Goal: Check status

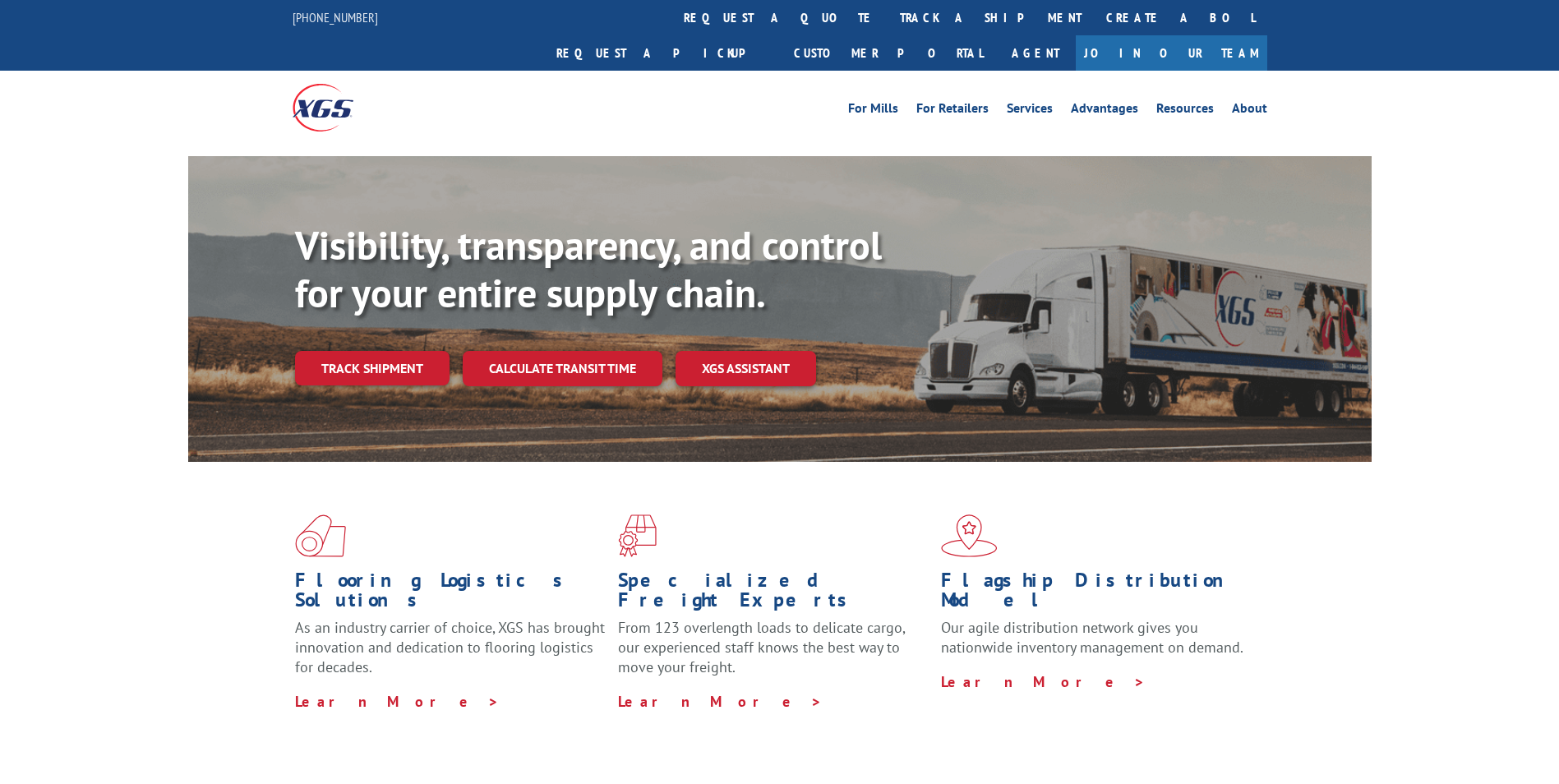
click at [399, 350] on div "Visibility, transparency, and control for your entire supply chain. Track shipm…" at bounding box center [833, 336] width 1077 height 229
click at [385, 351] on link "Track shipment" at bounding box center [372, 368] width 154 height 35
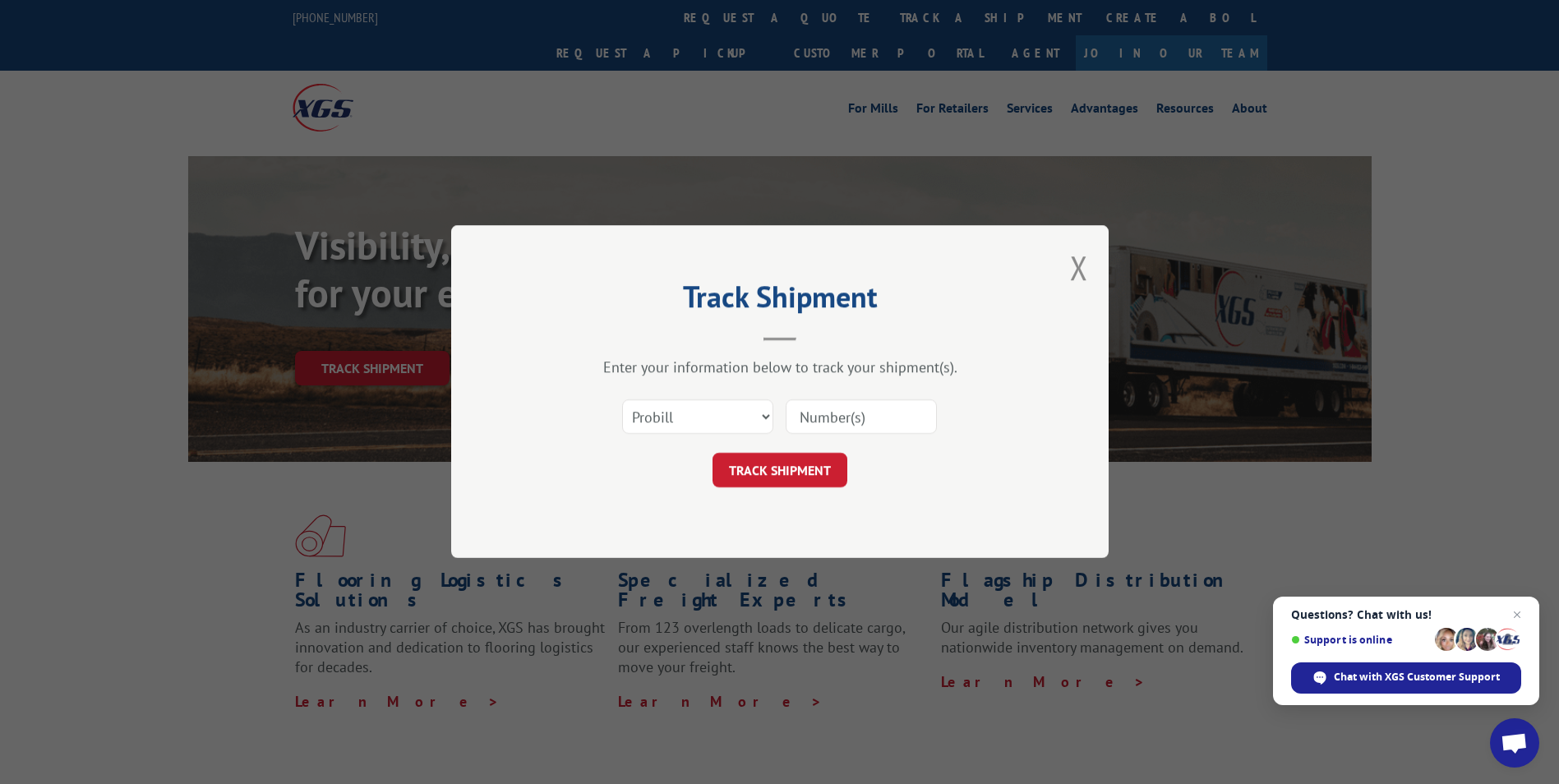
click at [825, 415] on input at bounding box center [861, 417] width 152 height 35
paste input "16137385"
type input "16137385"
click at [792, 468] on button "TRACK SHIPMENT" at bounding box center [780, 470] width 135 height 35
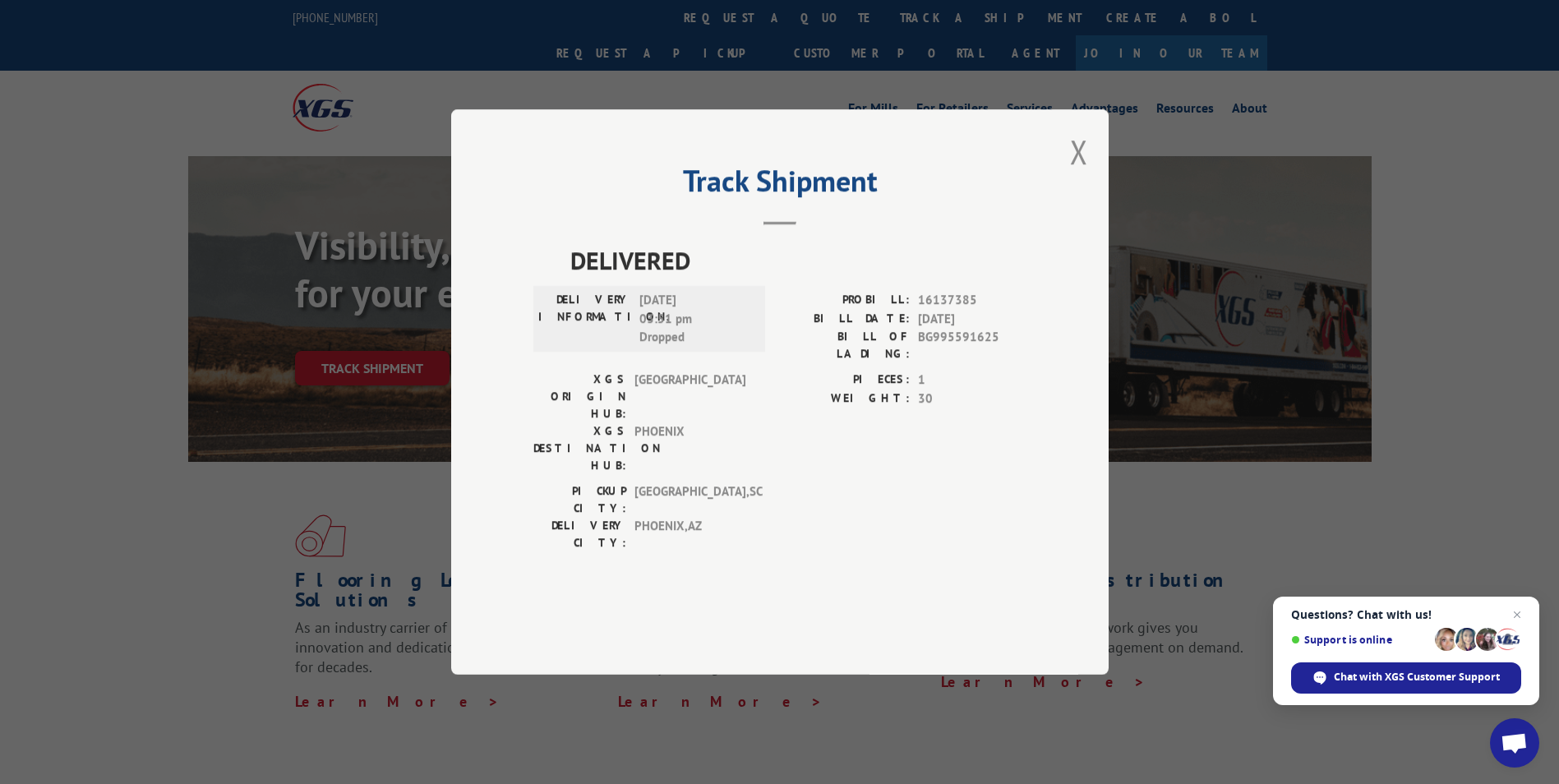
drag, startPoint x: 1086, startPoint y: 196, endPoint x: 1059, endPoint y: 206, distance: 28.8
click at [1086, 174] on button "Close modal" at bounding box center [1080, 151] width 18 height 43
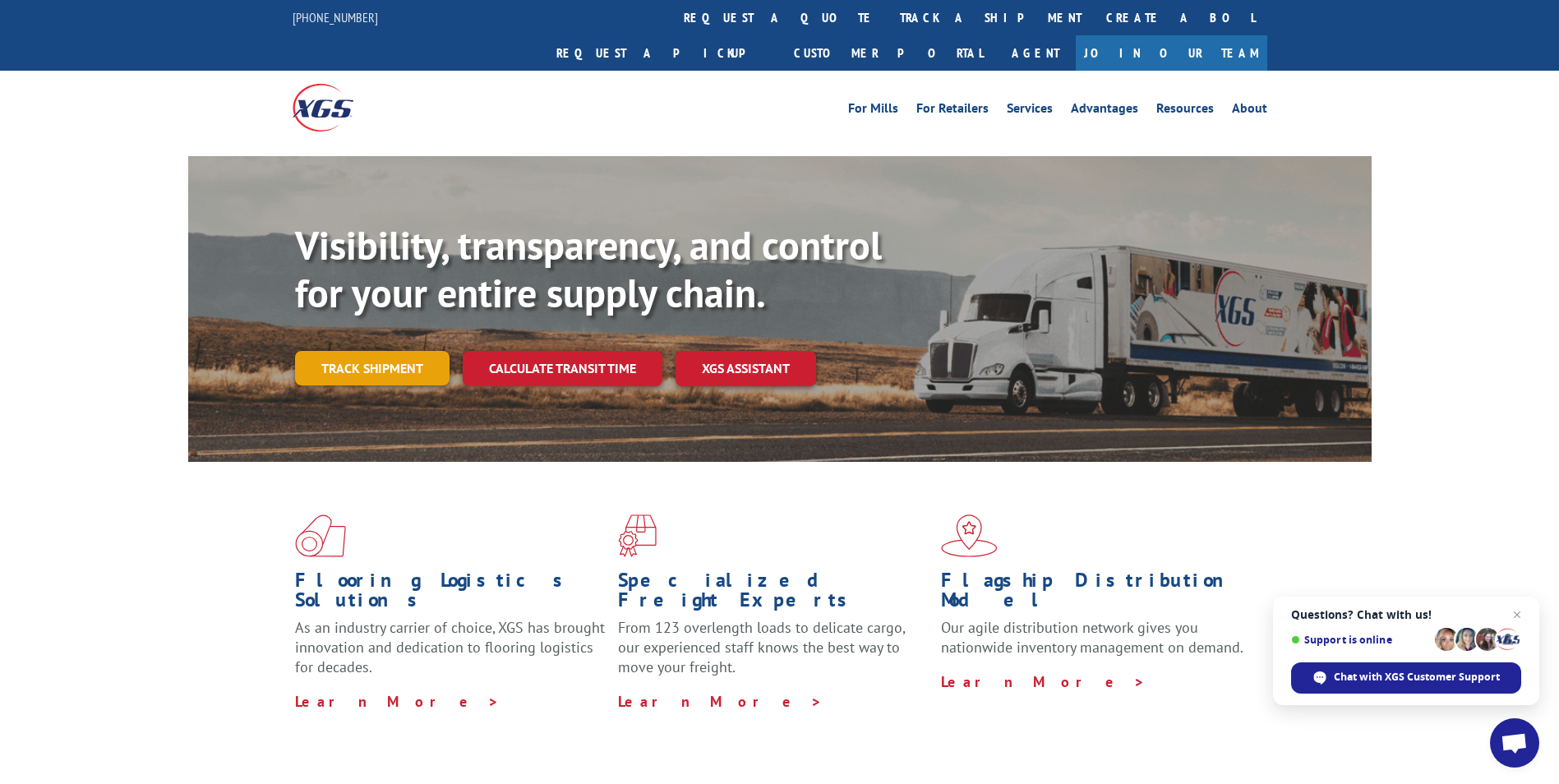
click at [418, 351] on link "Track shipment" at bounding box center [372, 368] width 154 height 35
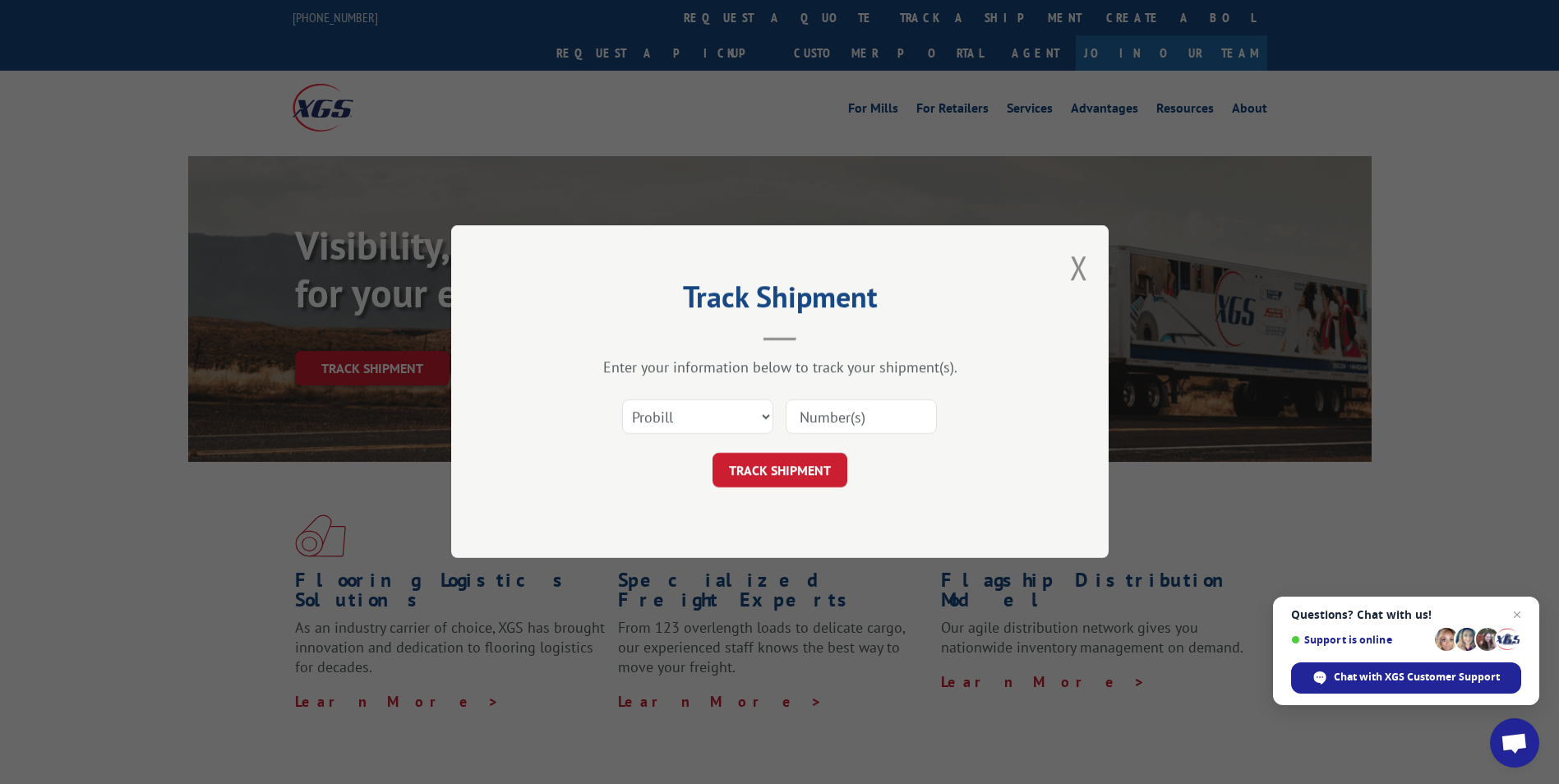
click at [830, 413] on input at bounding box center [861, 417] width 152 height 35
paste input "16137372"
type input "16137372"
click at [786, 470] on button "TRACK SHIPMENT" at bounding box center [780, 470] width 135 height 35
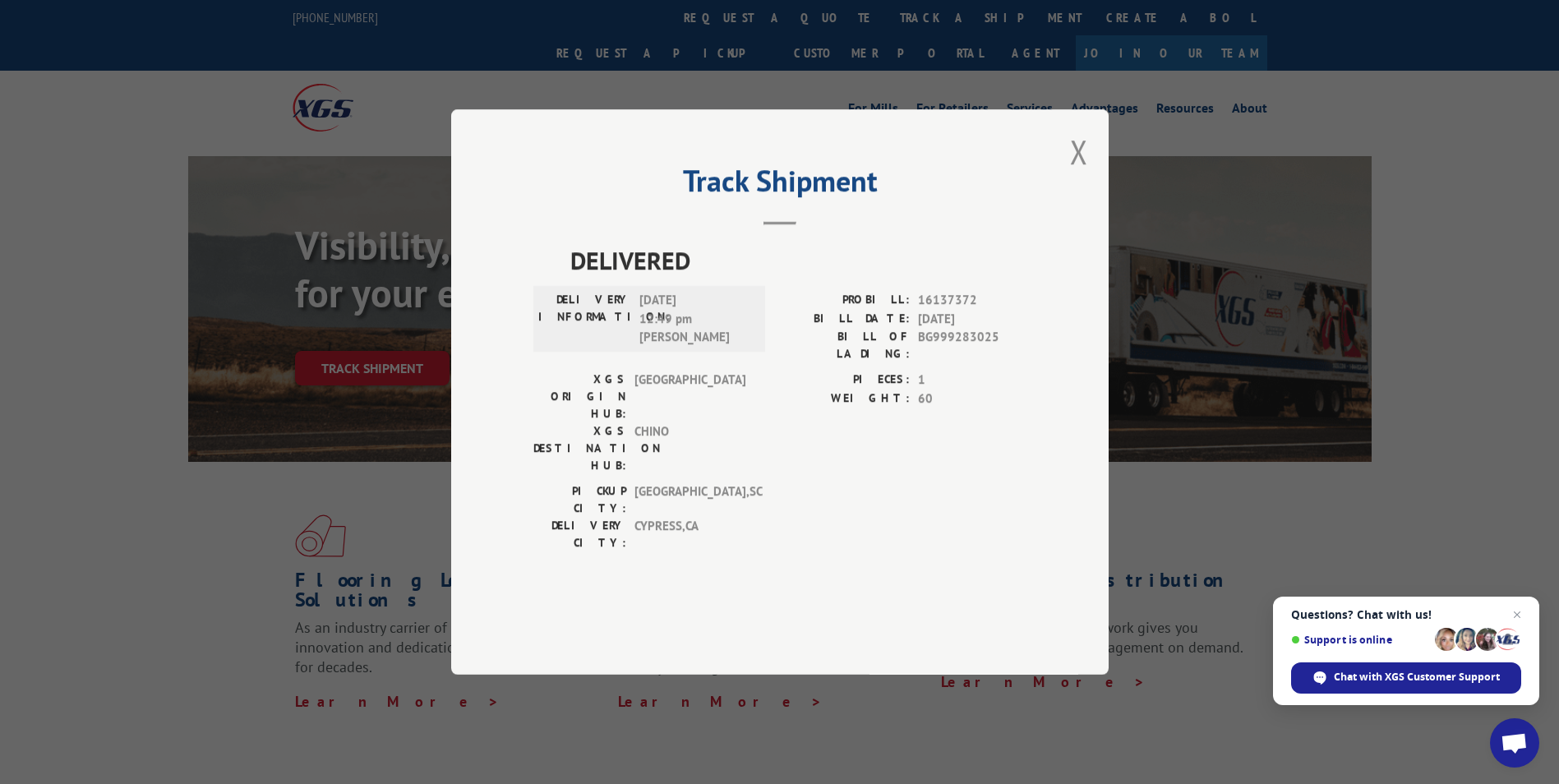
click at [1072, 174] on button "Close modal" at bounding box center [1080, 151] width 18 height 43
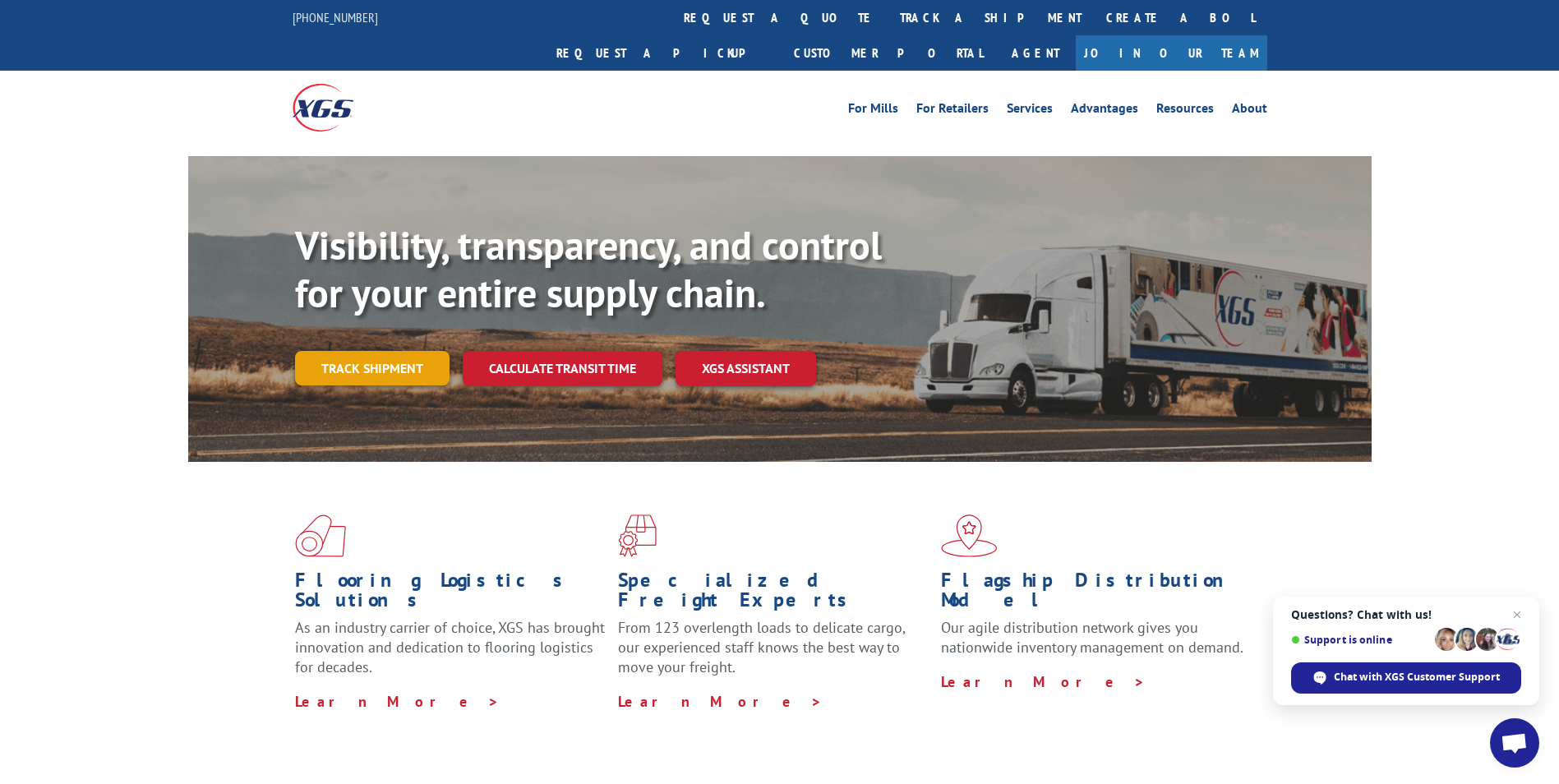
click at [402, 351] on link "Track shipment" at bounding box center [372, 368] width 154 height 35
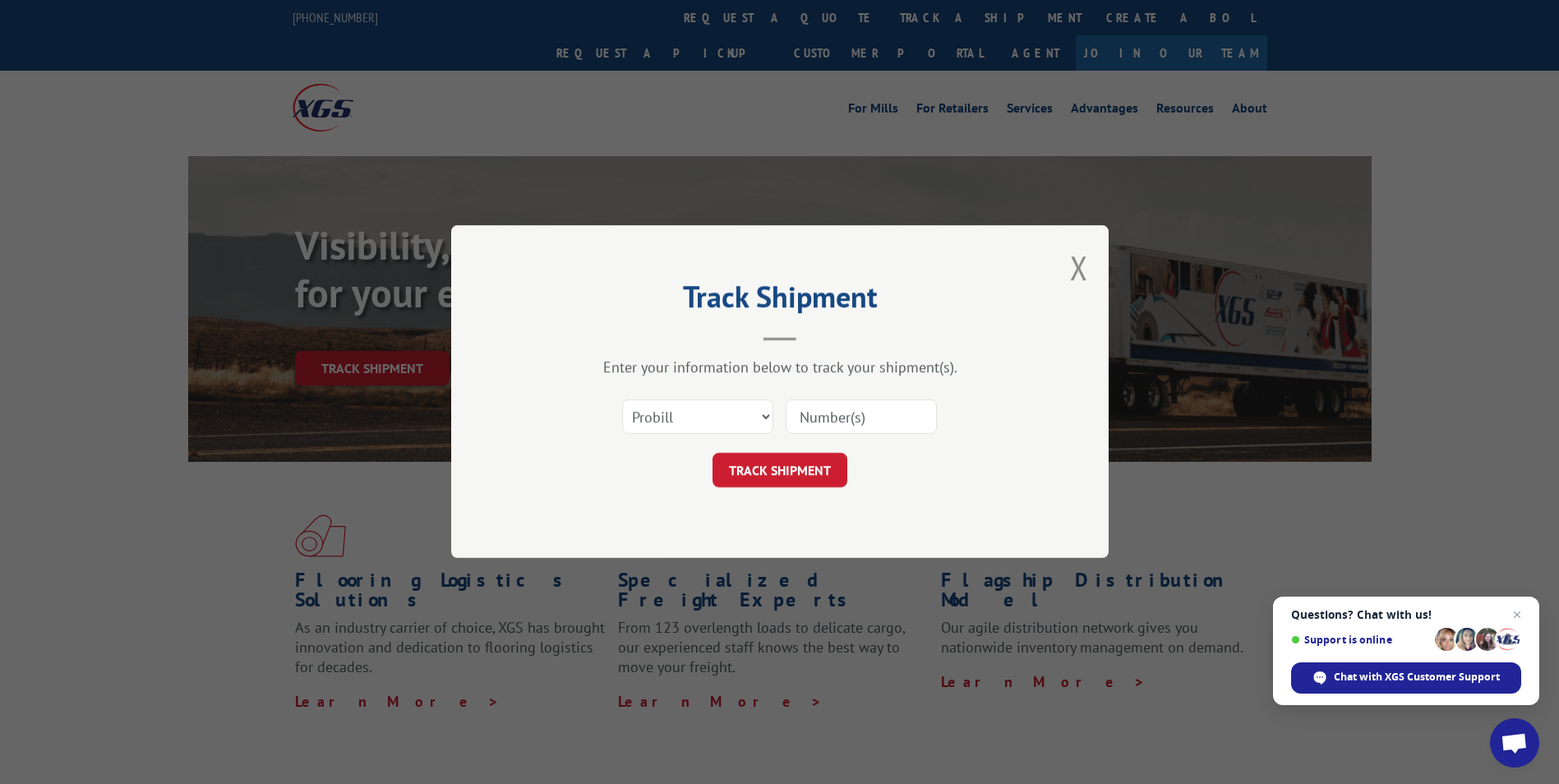
click at [836, 414] on input at bounding box center [861, 417] width 152 height 35
paste input "16137366"
type input "16137366"
click at [791, 464] on button "TRACK SHIPMENT" at bounding box center [780, 470] width 135 height 35
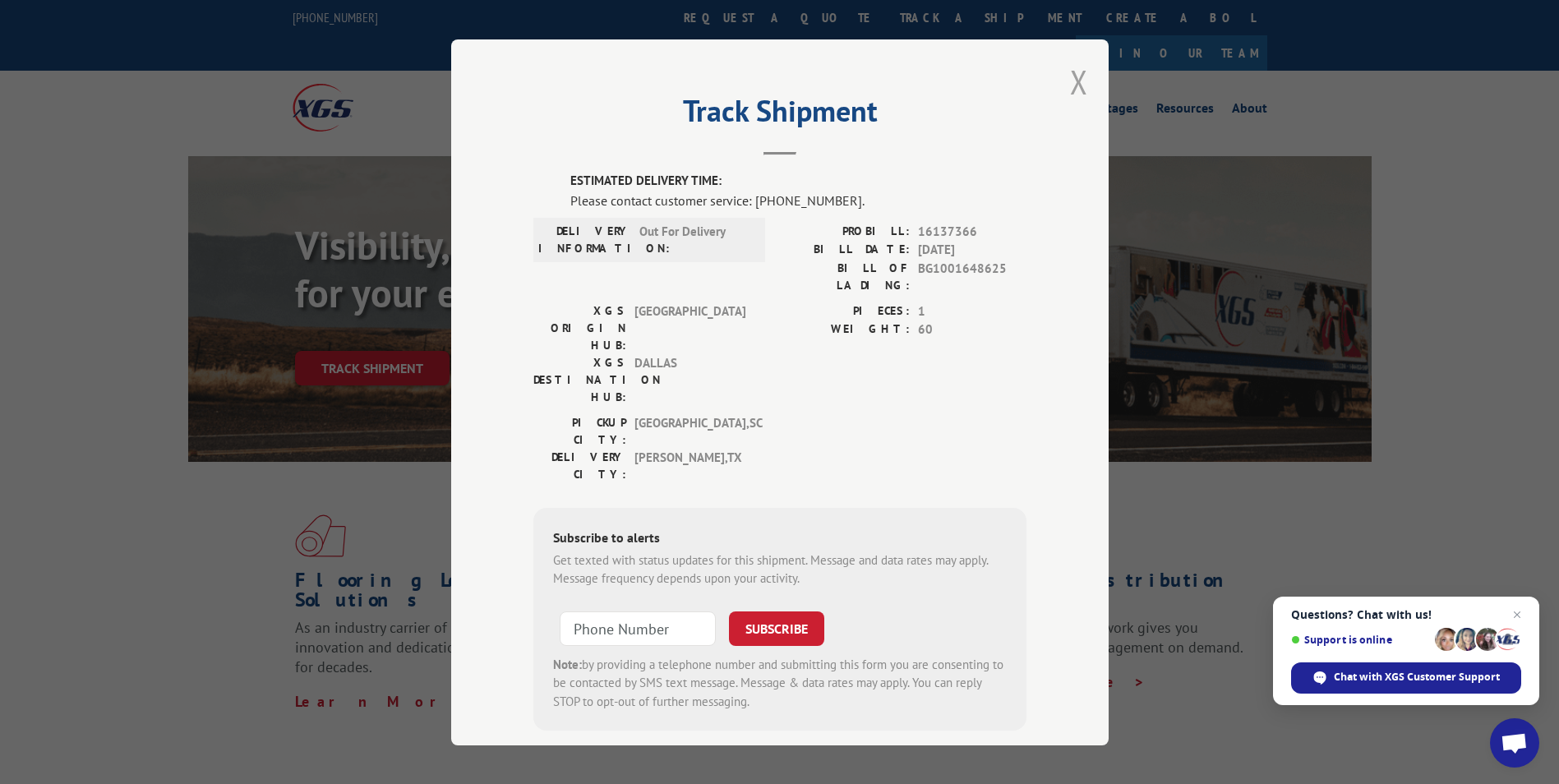
click at [1073, 80] on button "Close modal" at bounding box center [1080, 82] width 18 height 43
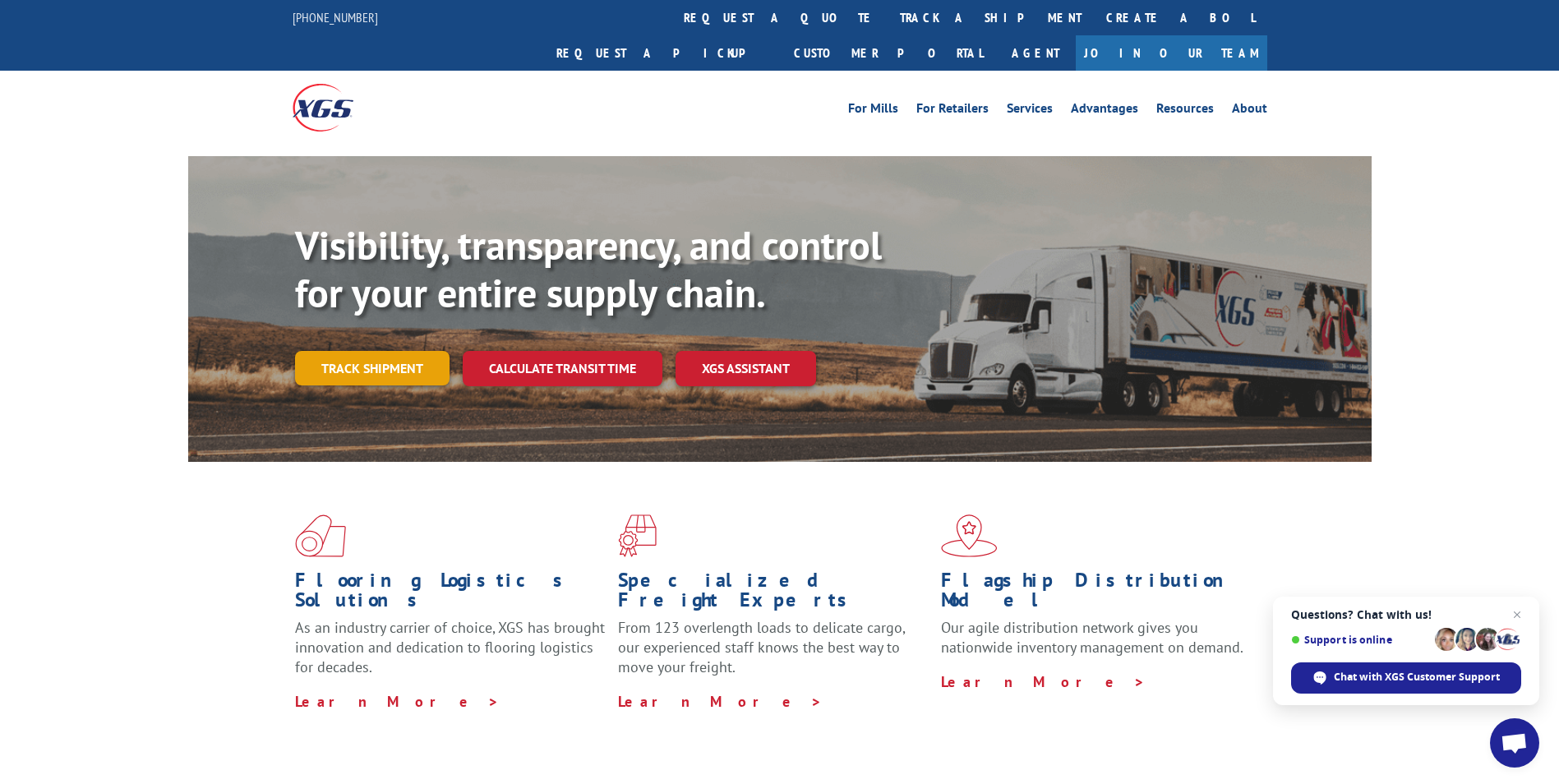
click at [399, 351] on link "Track shipment" at bounding box center [372, 368] width 154 height 35
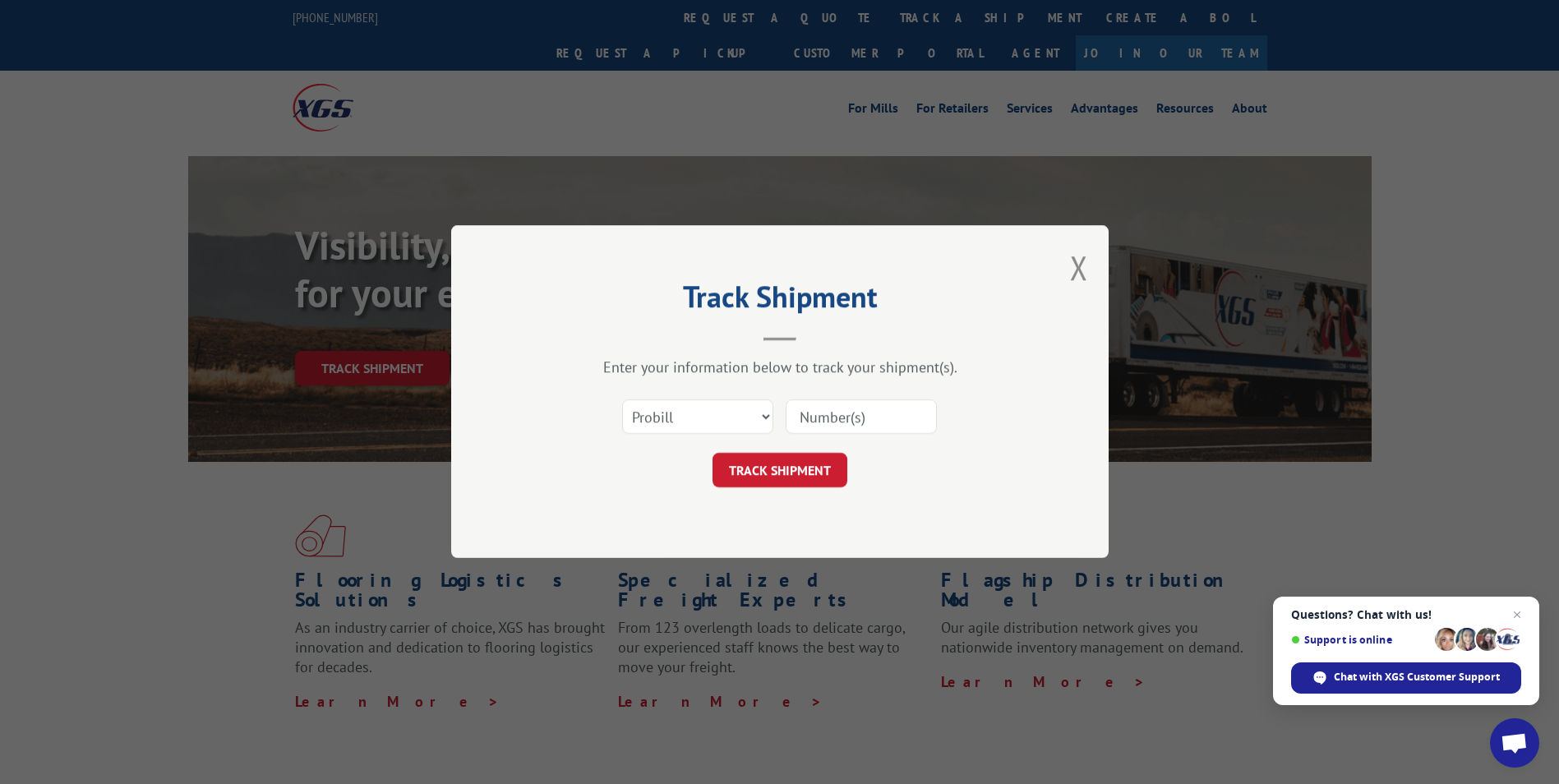
click at [815, 426] on input at bounding box center [861, 417] width 152 height 35
paste input "16137344"
type input "16137344"
click at [782, 476] on button "TRACK SHIPMENT" at bounding box center [780, 470] width 135 height 35
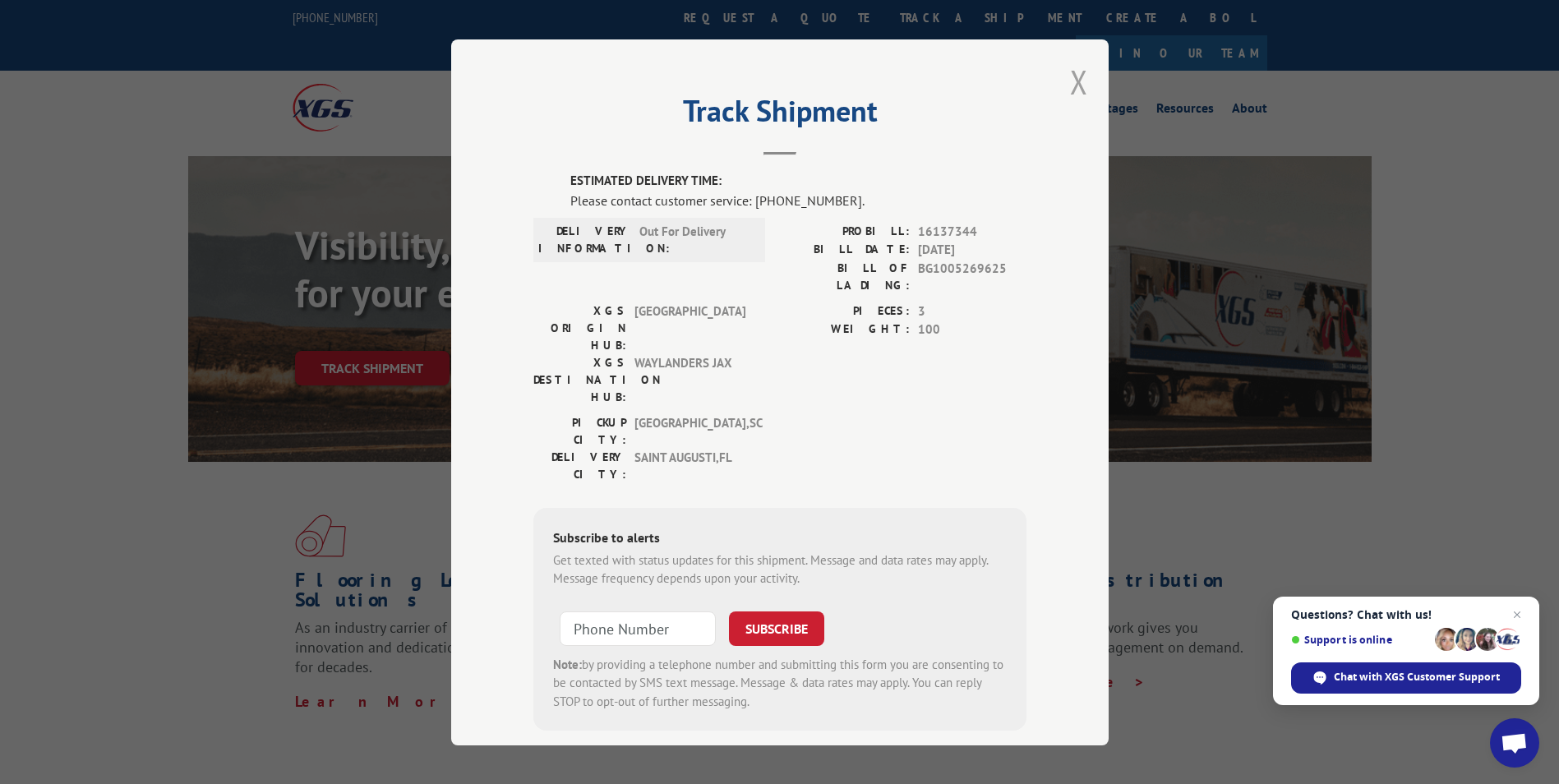
click at [1073, 82] on button "Close modal" at bounding box center [1080, 82] width 18 height 43
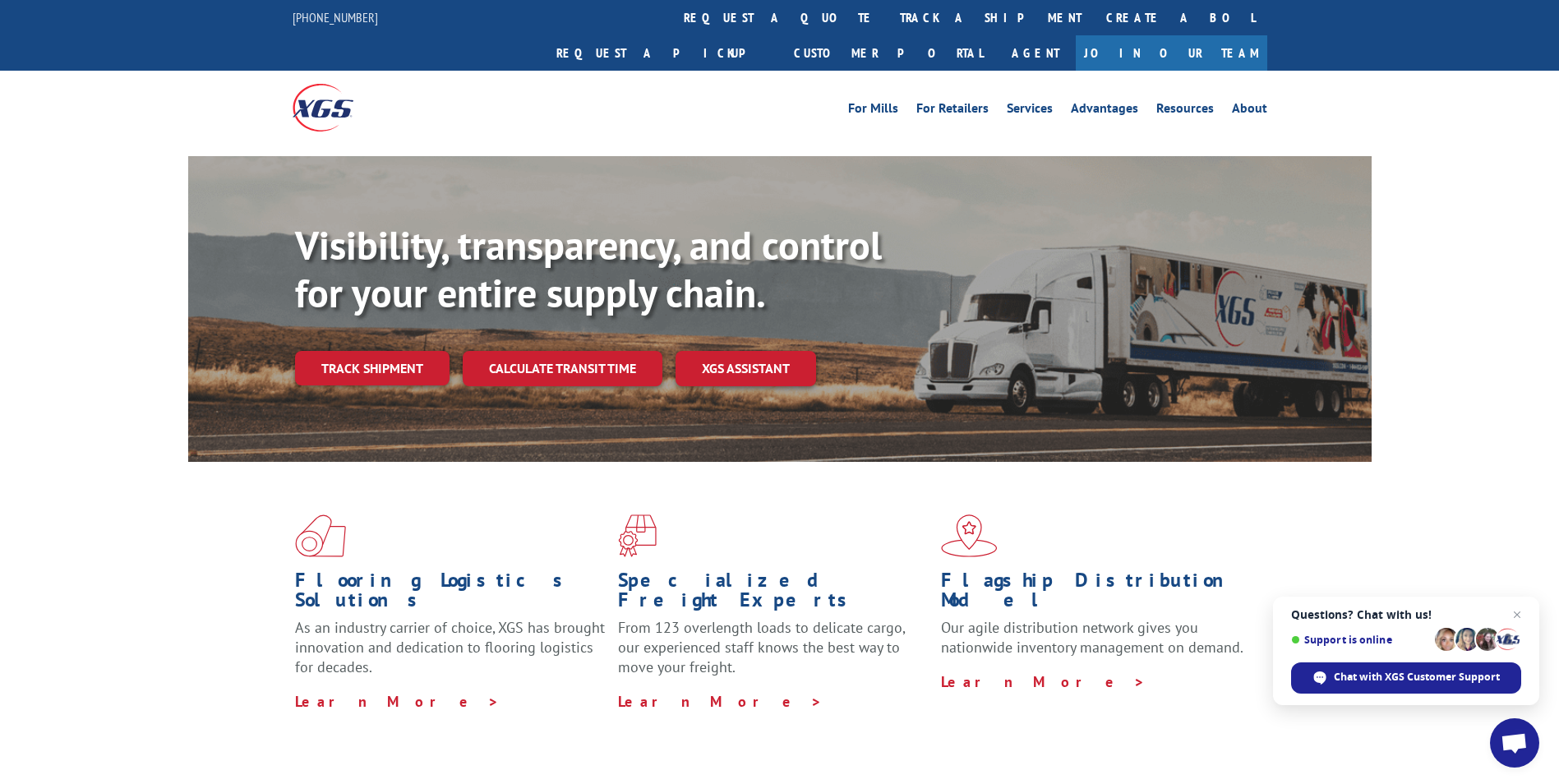
drag, startPoint x: 357, startPoint y: 334, endPoint x: 507, endPoint y: 376, distance: 155.8
click at [357, 351] on link "Track shipment" at bounding box center [372, 368] width 154 height 35
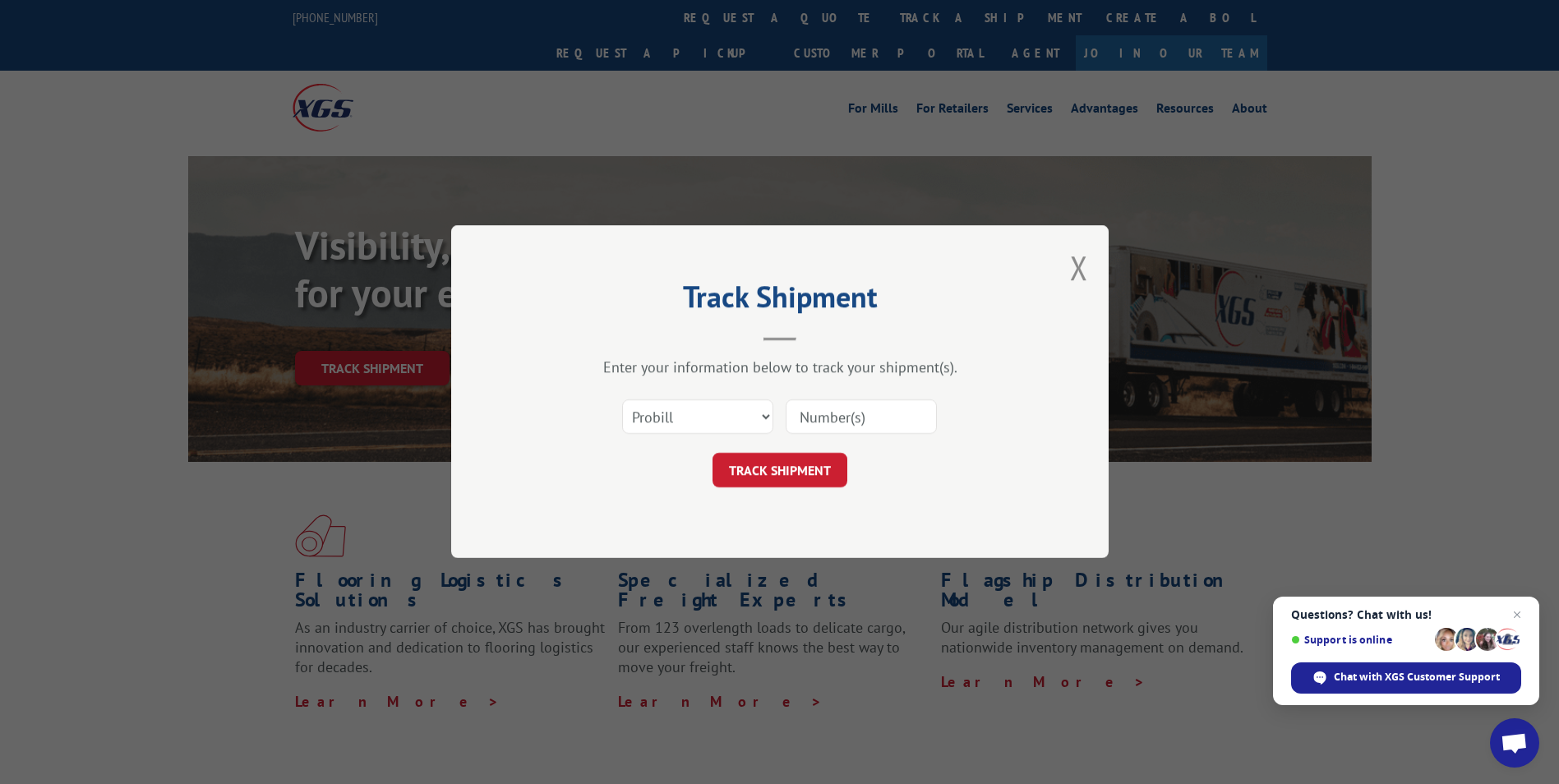
click at [838, 431] on input at bounding box center [861, 417] width 152 height 35
paste input "16137740"
type input "16137740"
click at [783, 468] on button "TRACK SHIPMENT" at bounding box center [780, 470] width 135 height 35
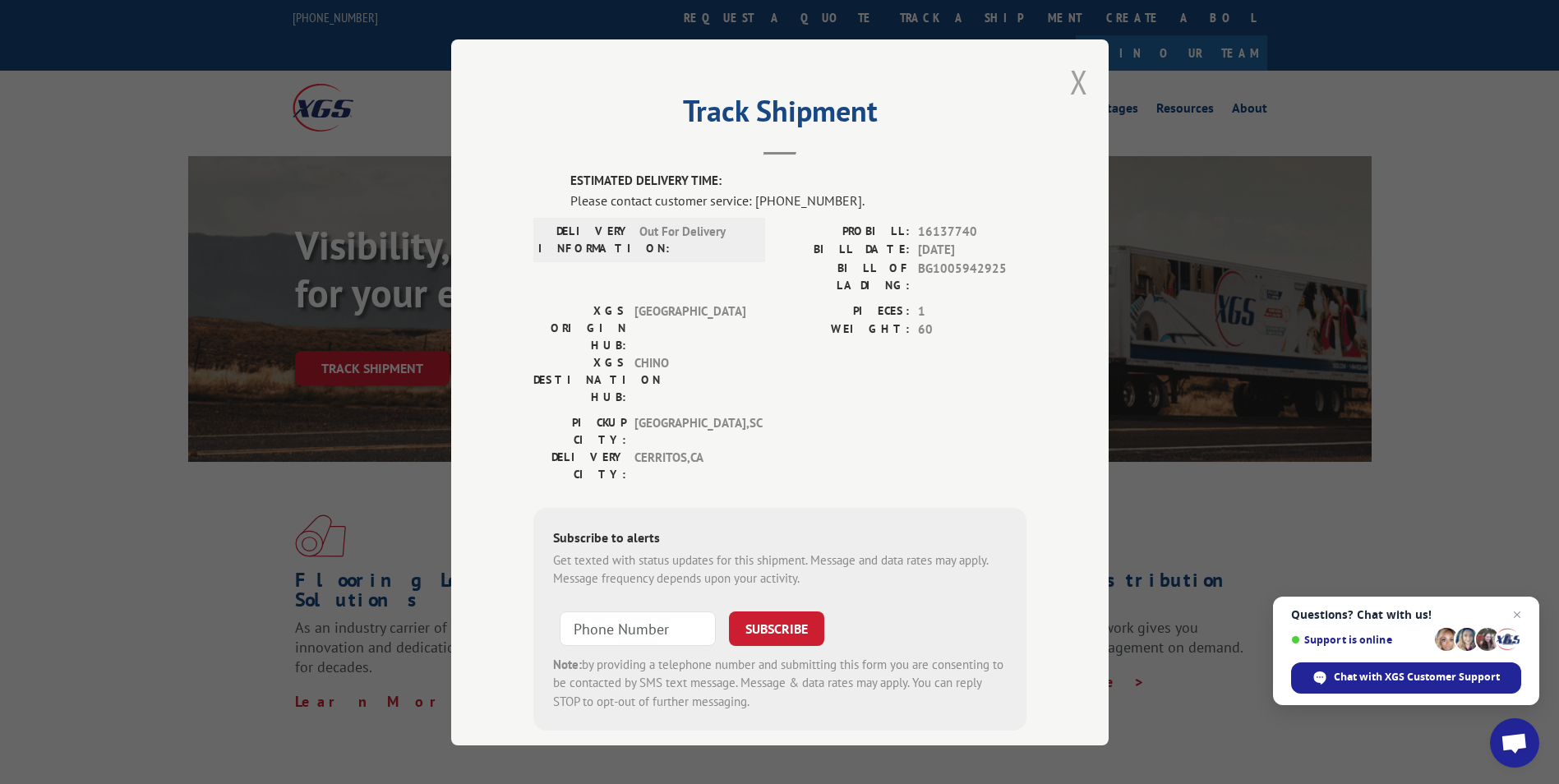
click at [1071, 85] on button "Close modal" at bounding box center [1080, 82] width 18 height 43
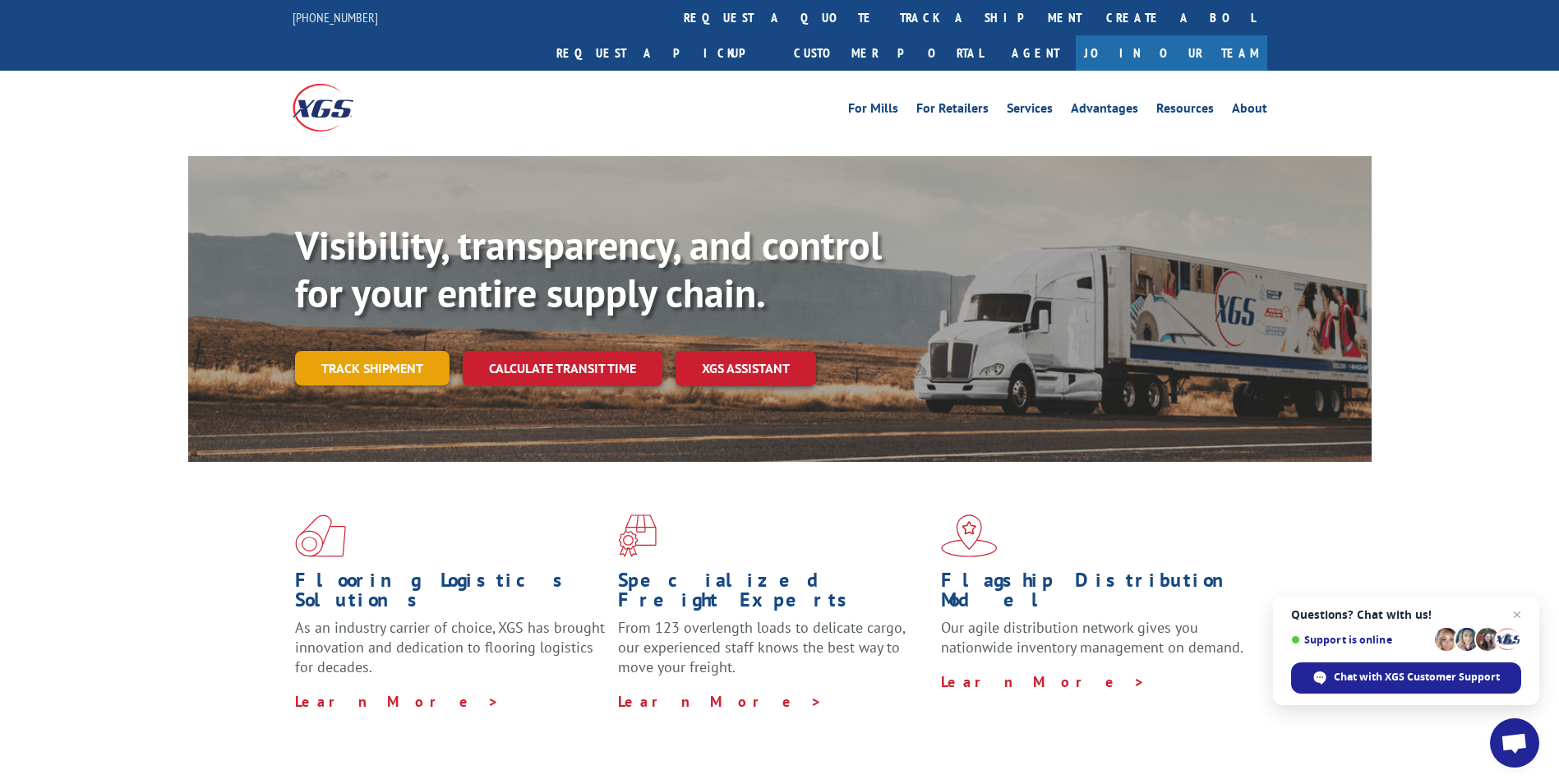
click at [394, 351] on link "Track shipment" at bounding box center [372, 368] width 154 height 35
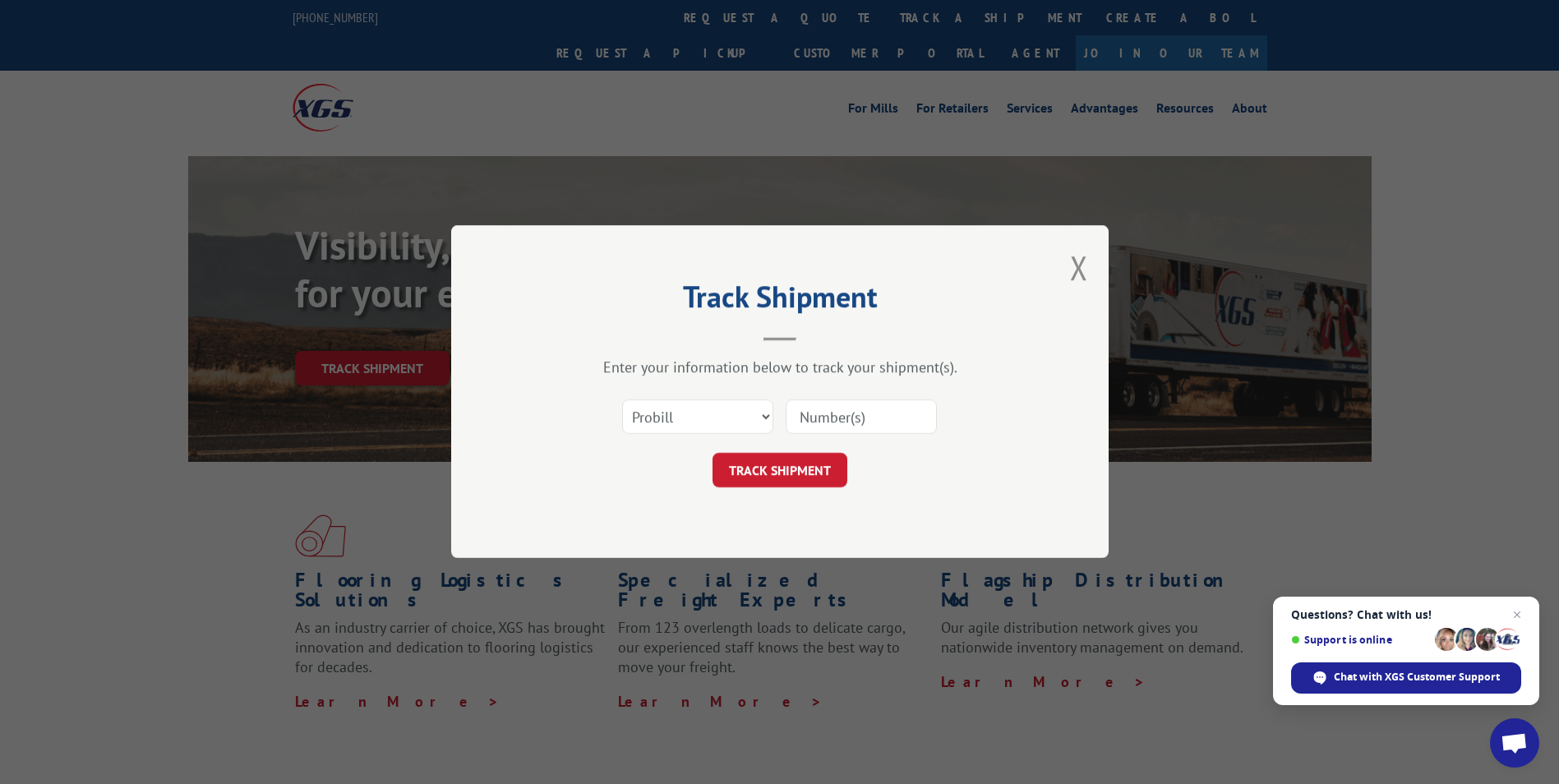
click at [867, 419] on input at bounding box center [861, 417] width 152 height 35
paste input "16137339"
type input "16137339"
click at [785, 471] on button "TRACK SHIPMENT" at bounding box center [780, 470] width 135 height 35
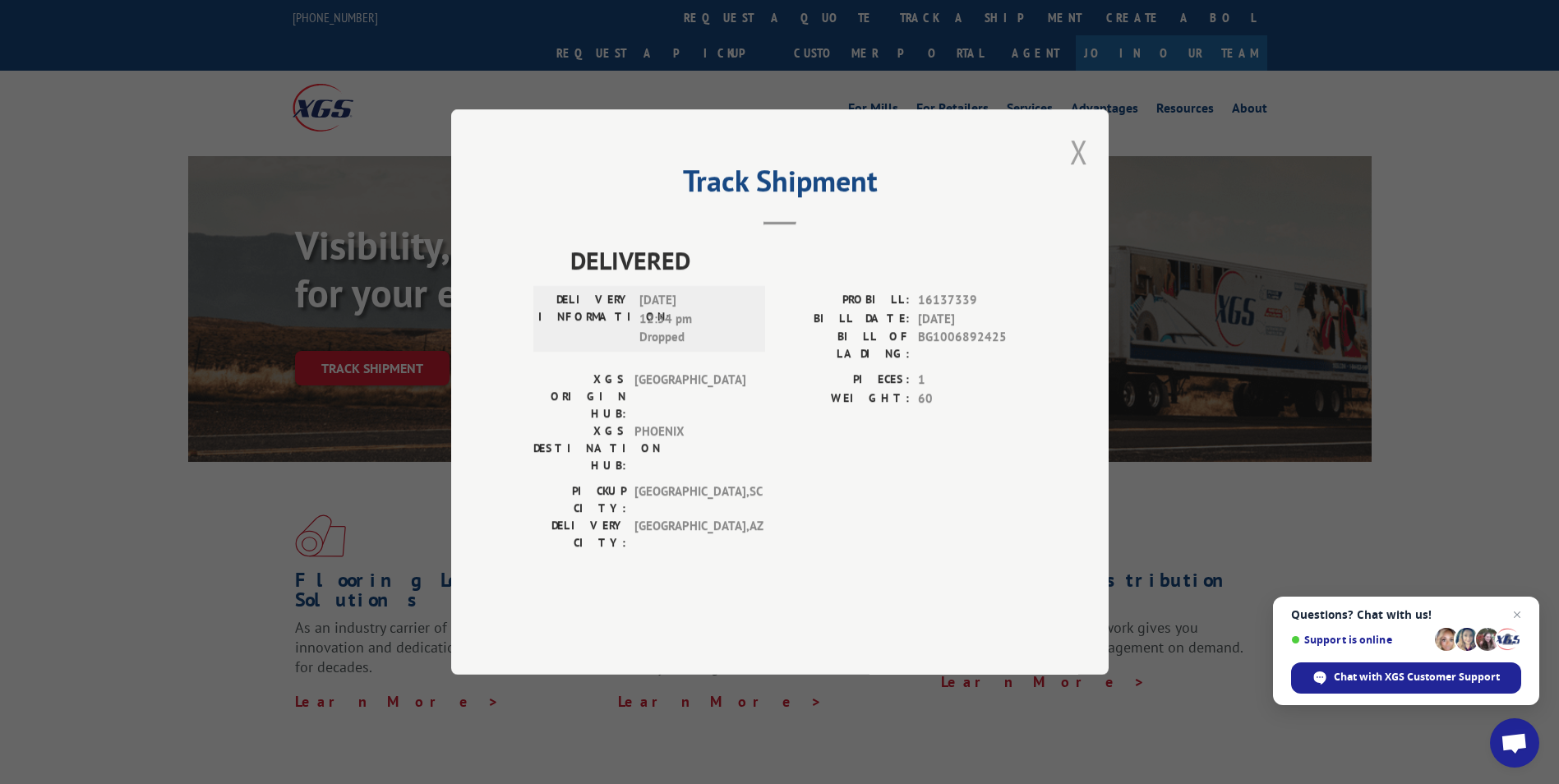
click at [1081, 174] on button "Close modal" at bounding box center [1080, 151] width 18 height 43
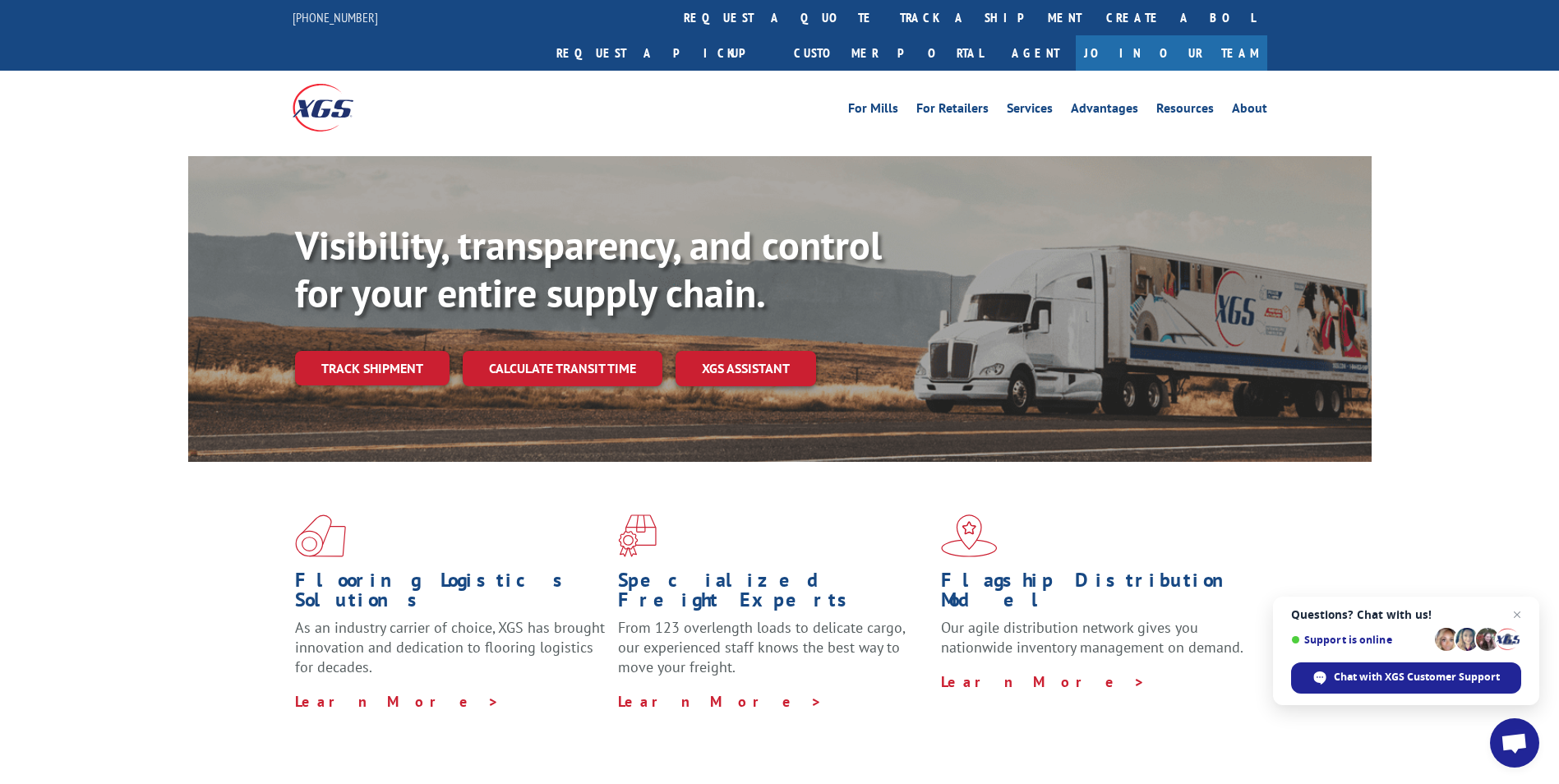
click at [392, 351] on link "Track shipment" at bounding box center [372, 368] width 154 height 35
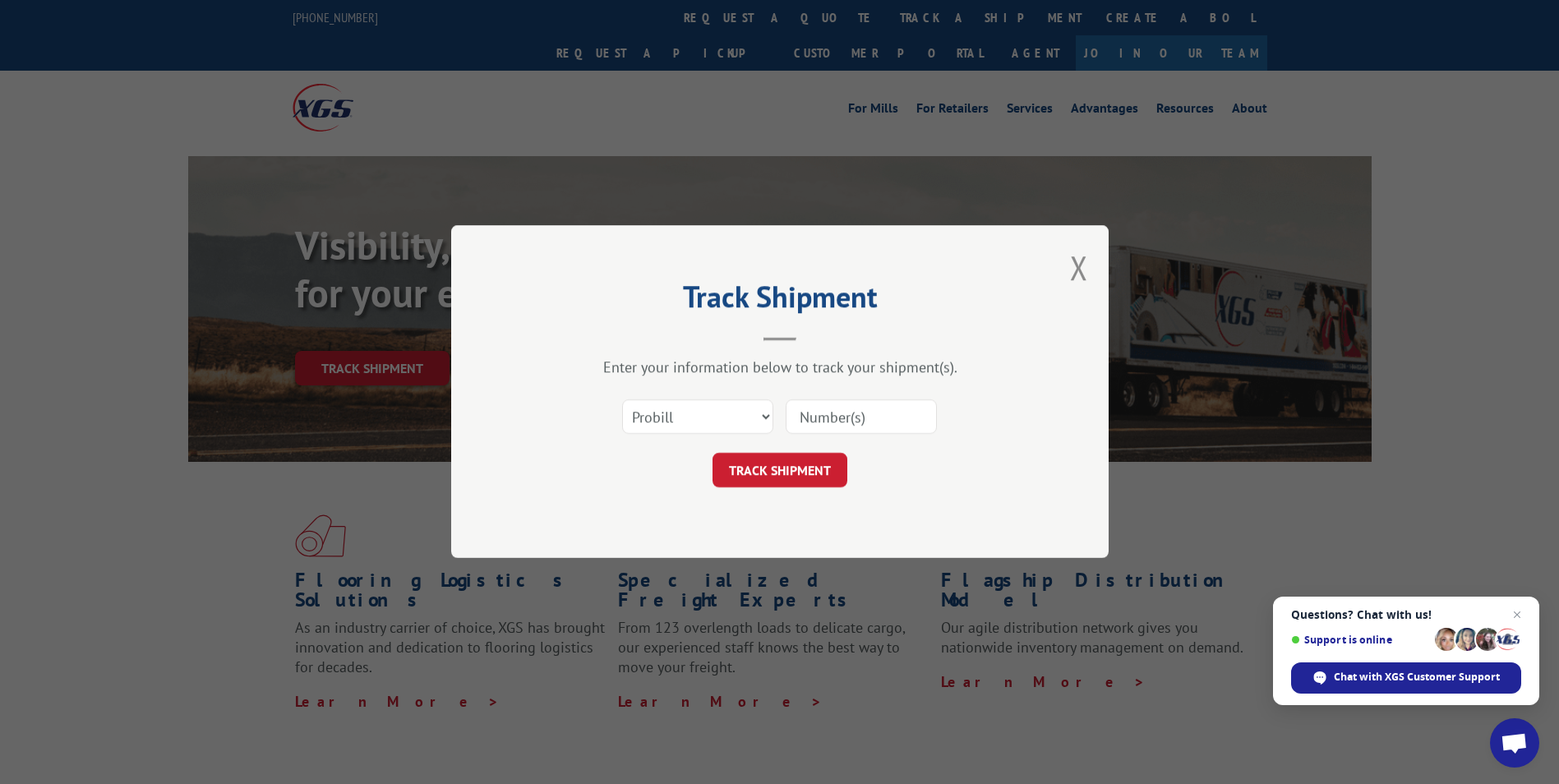
click at [869, 415] on input at bounding box center [861, 417] width 152 height 35
paste input "17587278"
type input "17587278"
click at [764, 463] on button "TRACK SHIPMENT" at bounding box center [780, 470] width 135 height 35
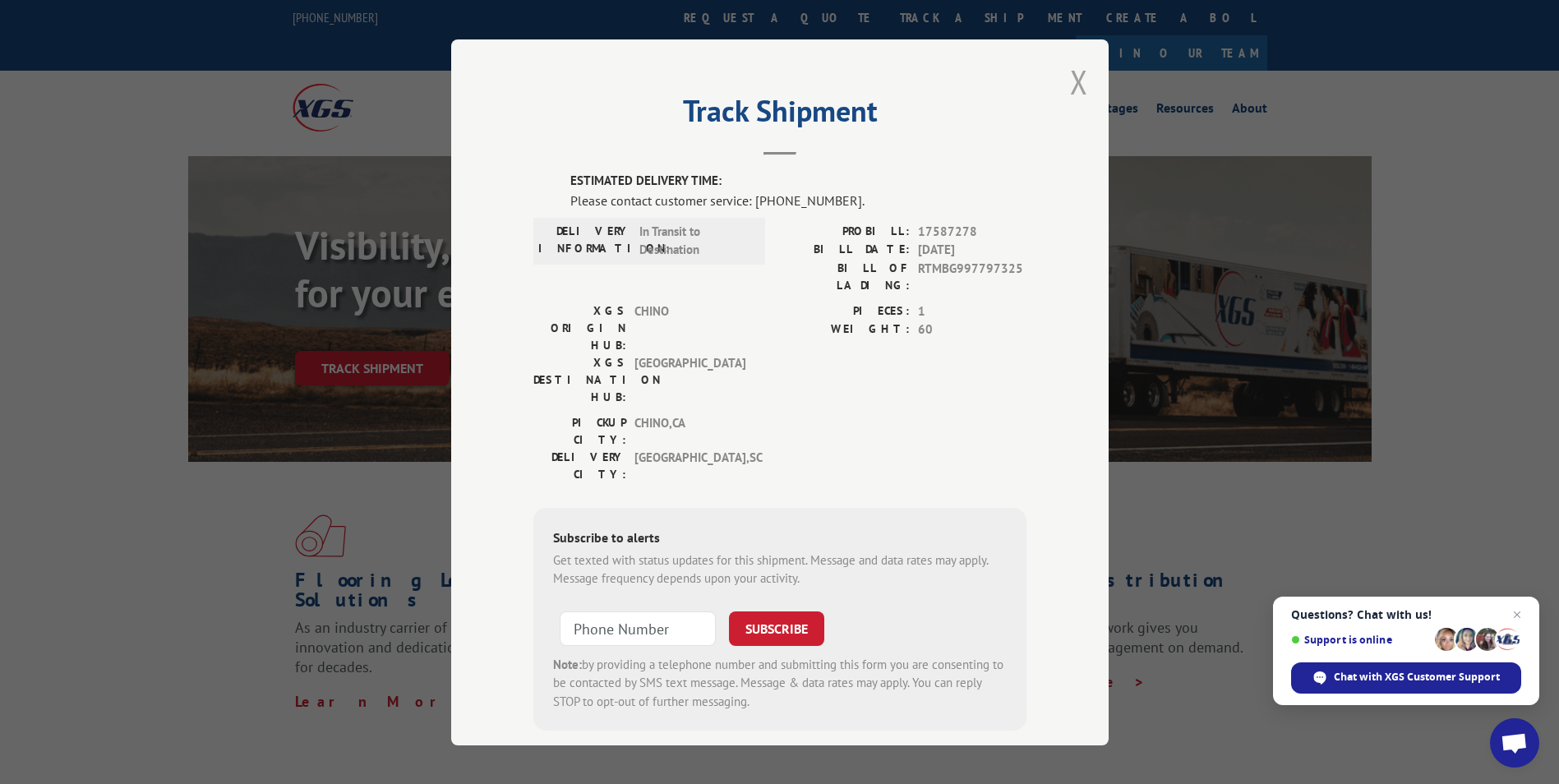
click at [1077, 75] on button "Close modal" at bounding box center [1080, 82] width 18 height 43
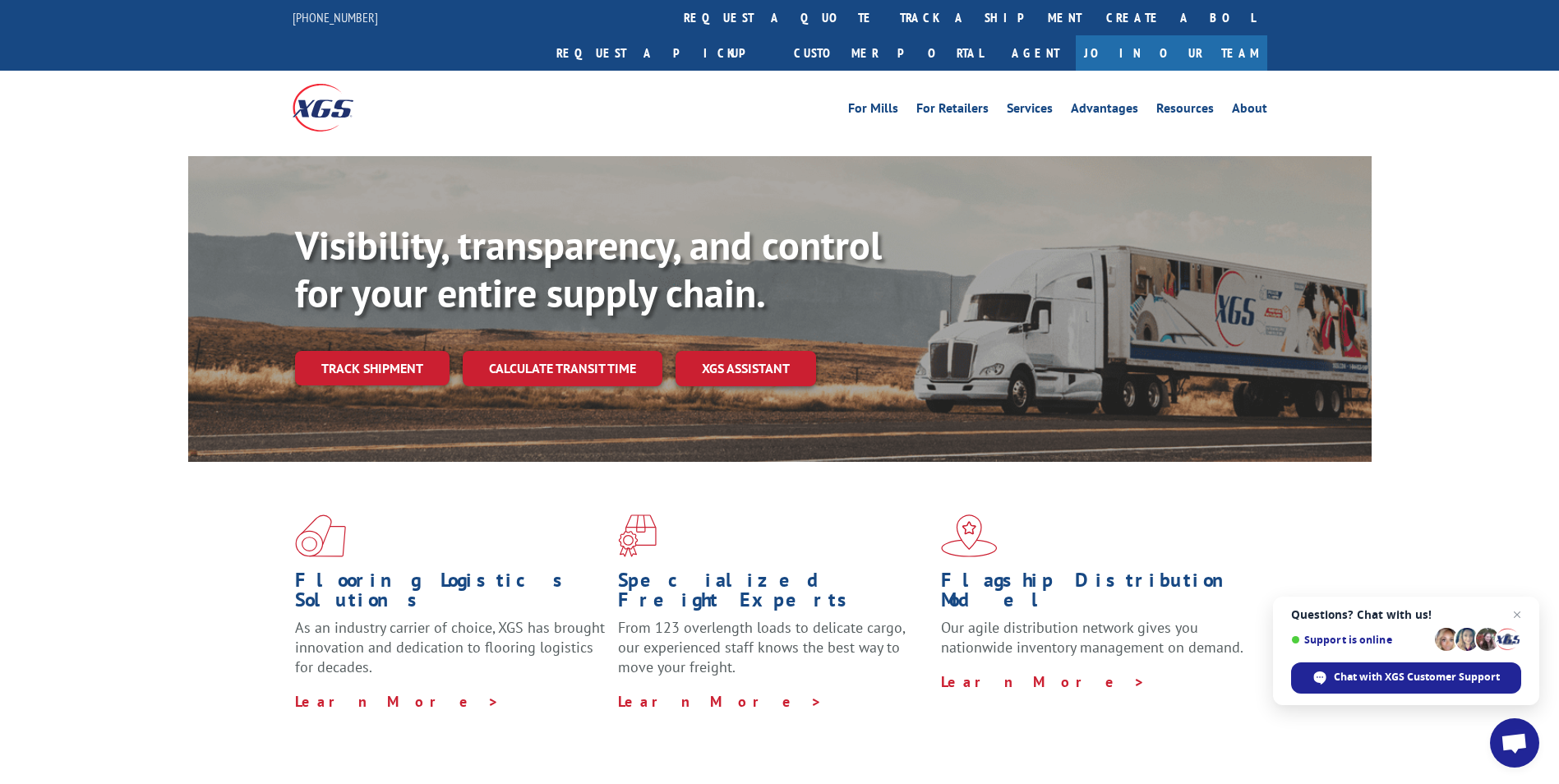
click at [433, 351] on link "Track shipment" at bounding box center [372, 368] width 154 height 35
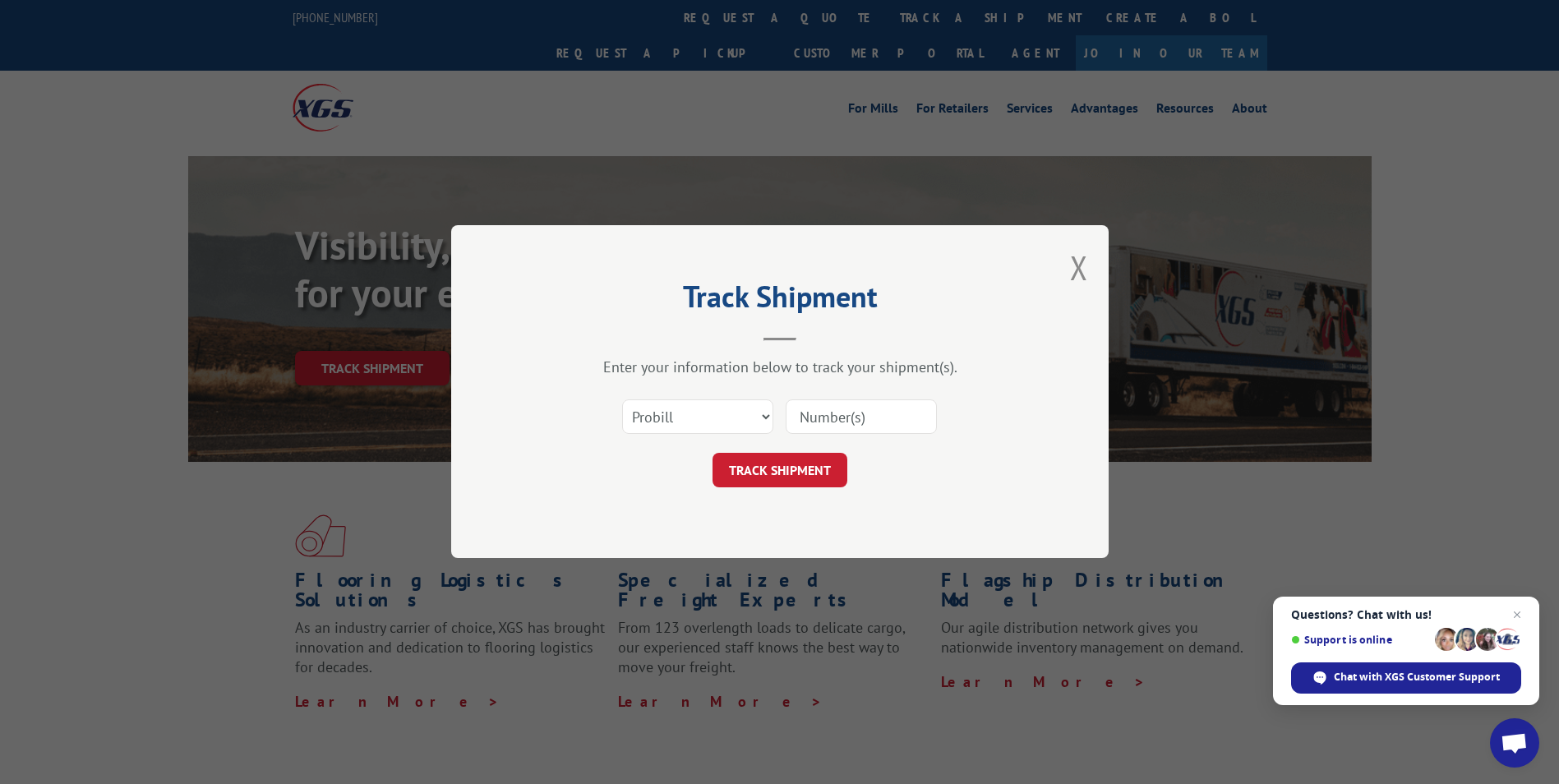
click at [869, 421] on input at bounding box center [861, 417] width 152 height 35
paste input "16137337"
type input "16137337"
click at [807, 471] on button "TRACK SHIPMENT" at bounding box center [780, 470] width 135 height 35
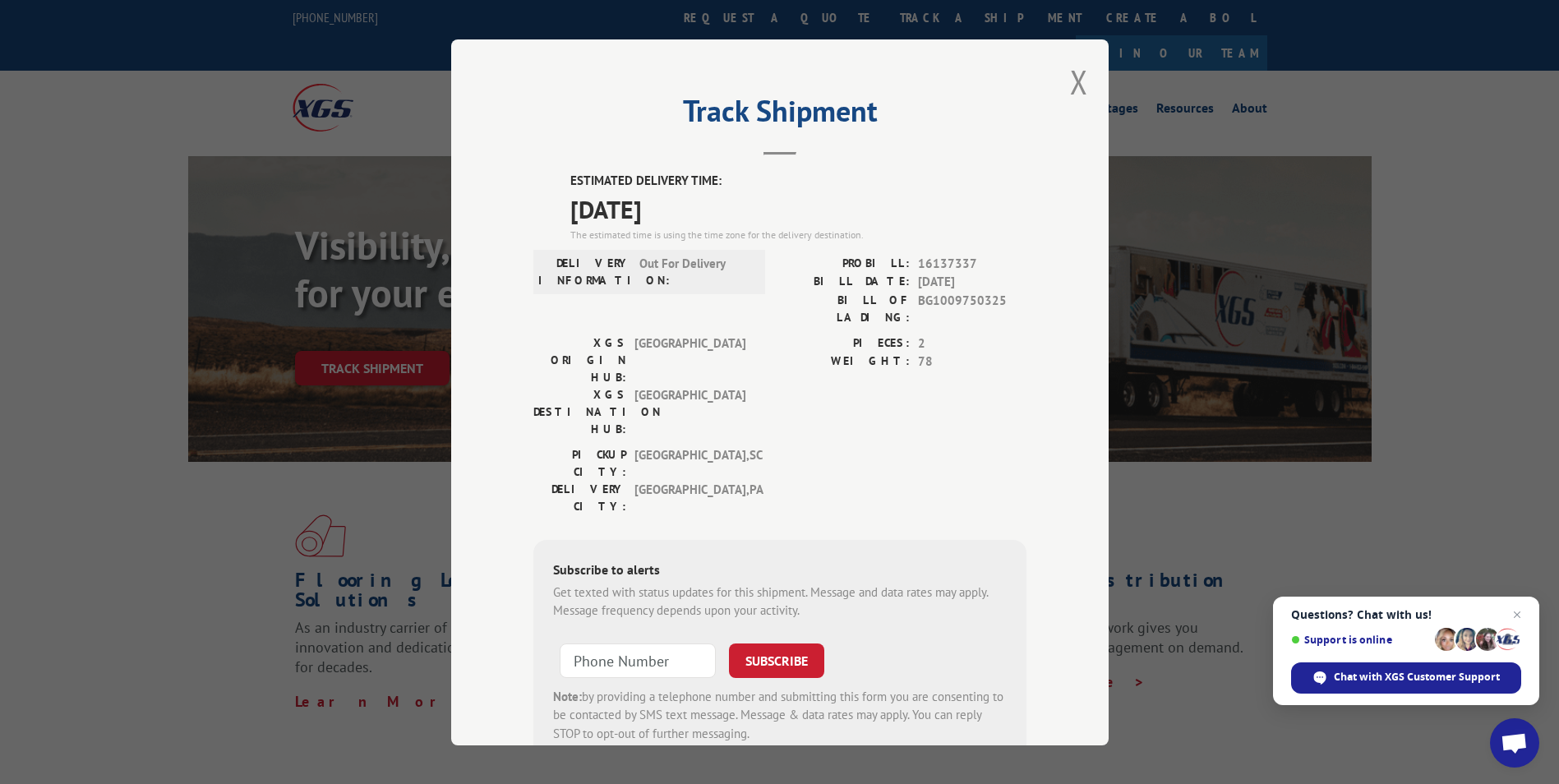
drag, startPoint x: 1068, startPoint y: 74, endPoint x: 1048, endPoint y: 102, distance: 34.4
click at [1071, 74] on button "Close modal" at bounding box center [1080, 82] width 18 height 43
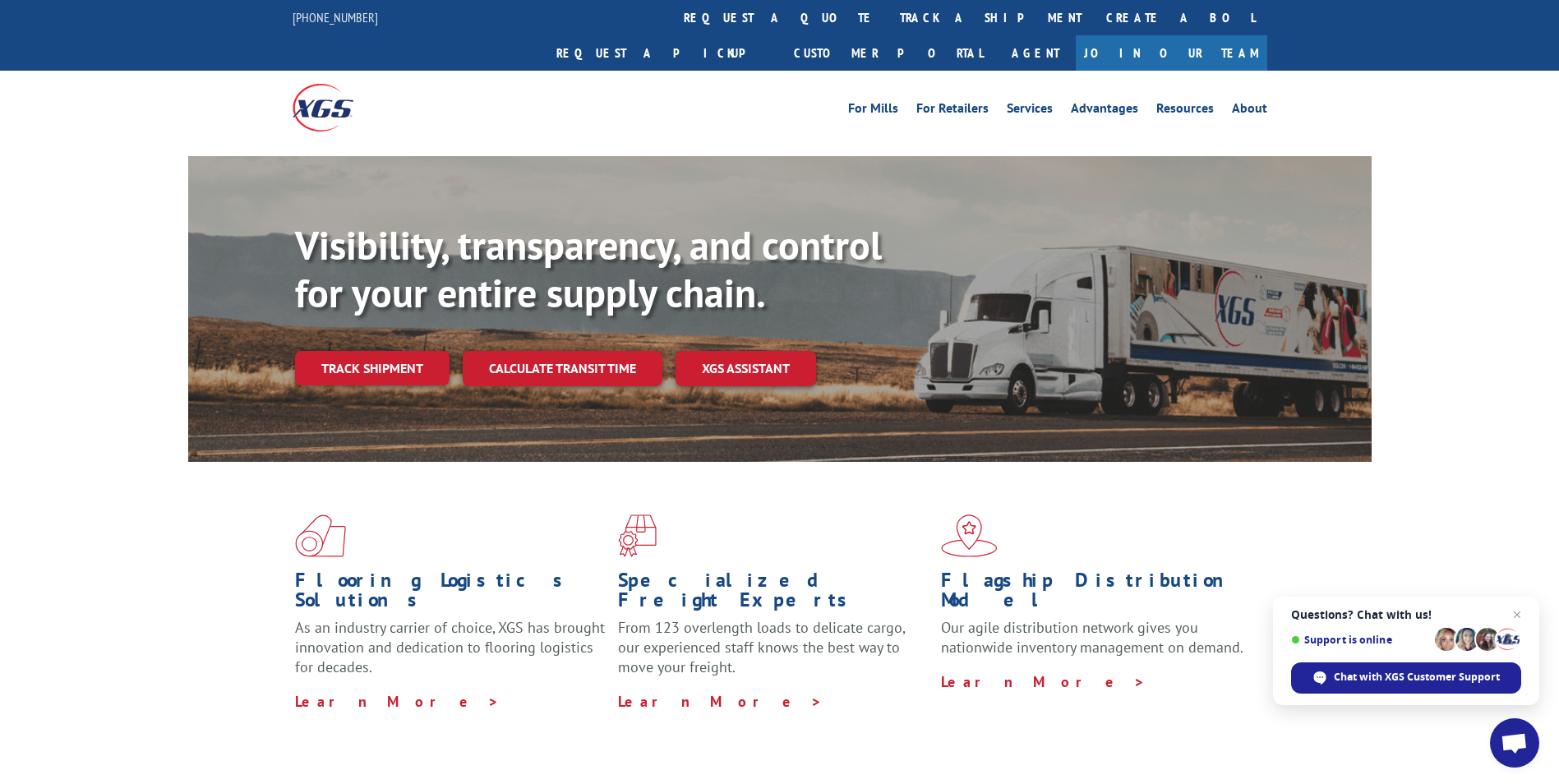
click at [357, 351] on link "Track shipment" at bounding box center [372, 368] width 154 height 35
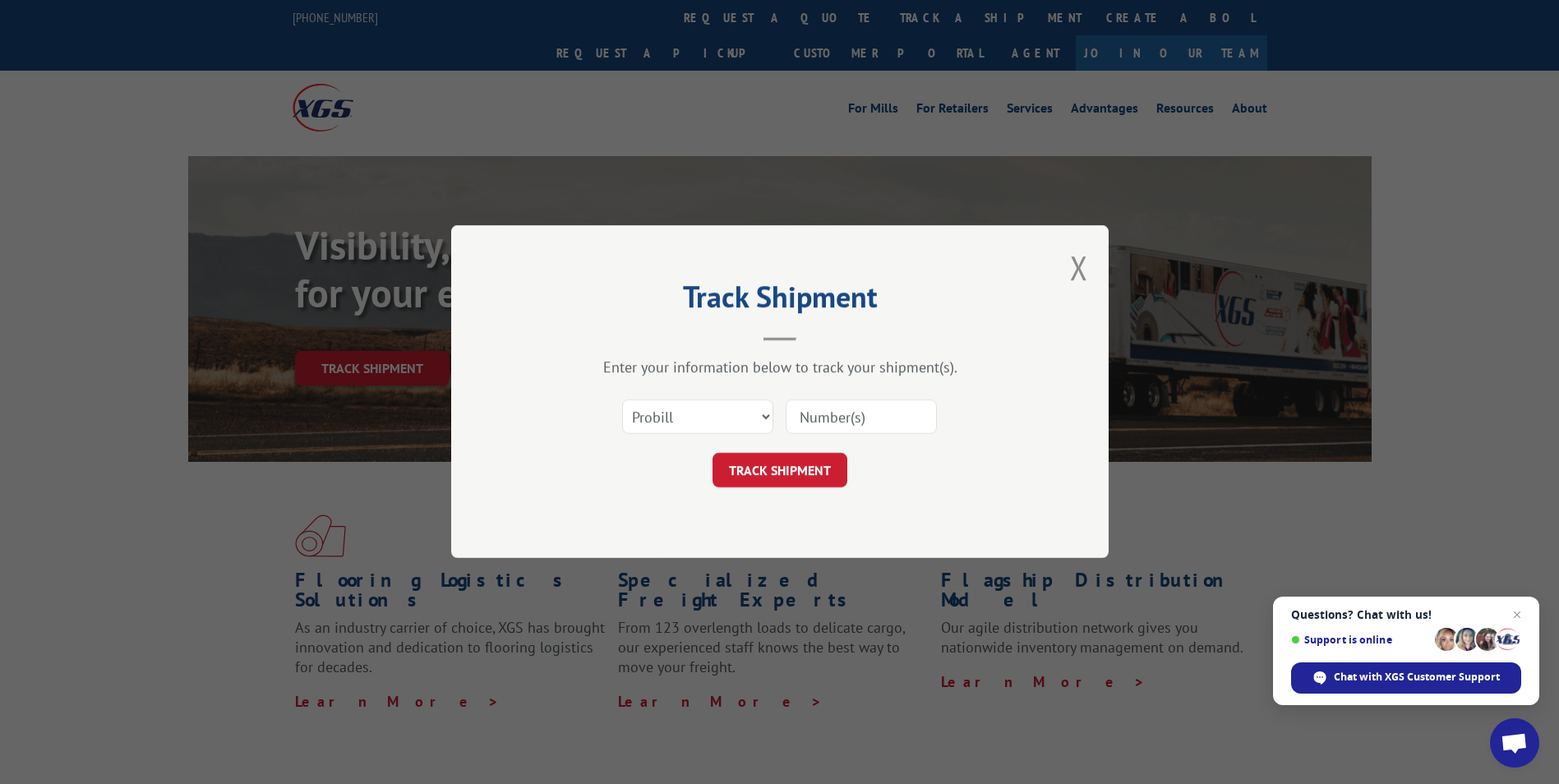
click at [809, 418] on input at bounding box center [861, 417] width 152 height 35
paste input "16137336"
type input "16137336"
click at [791, 509] on div "Track Shipment Enter your information below to track your shipment(s). Select c…" at bounding box center [780, 392] width 658 height 333
drag, startPoint x: 791, startPoint y: 499, endPoint x: 791, endPoint y: 474, distance: 25.0
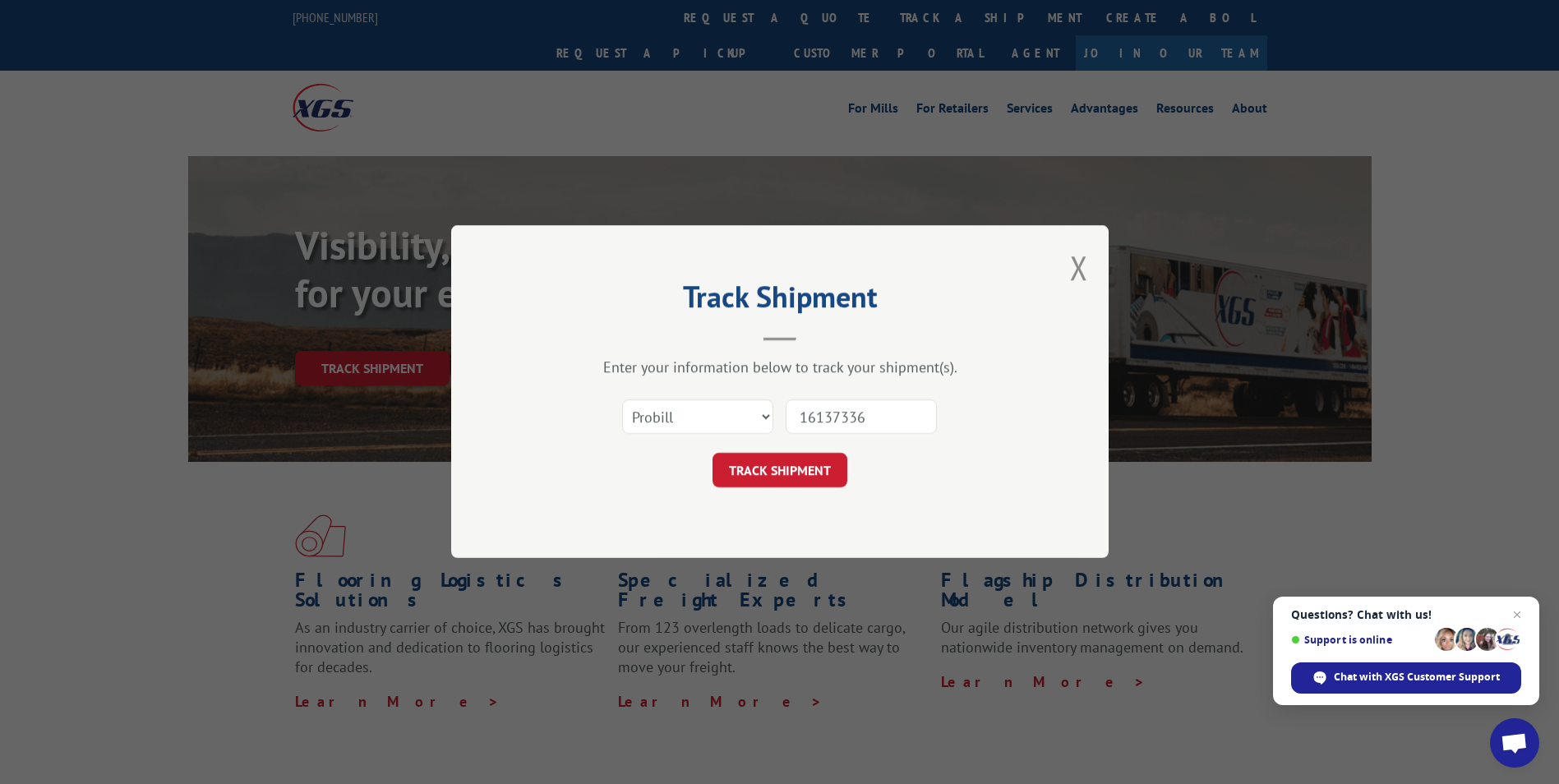
click at [791, 497] on div "Track Shipment Enter your information below to track your shipment(s). Select c…" at bounding box center [780, 392] width 658 height 333
click at [791, 470] on button "TRACK SHIPMENT" at bounding box center [780, 470] width 135 height 35
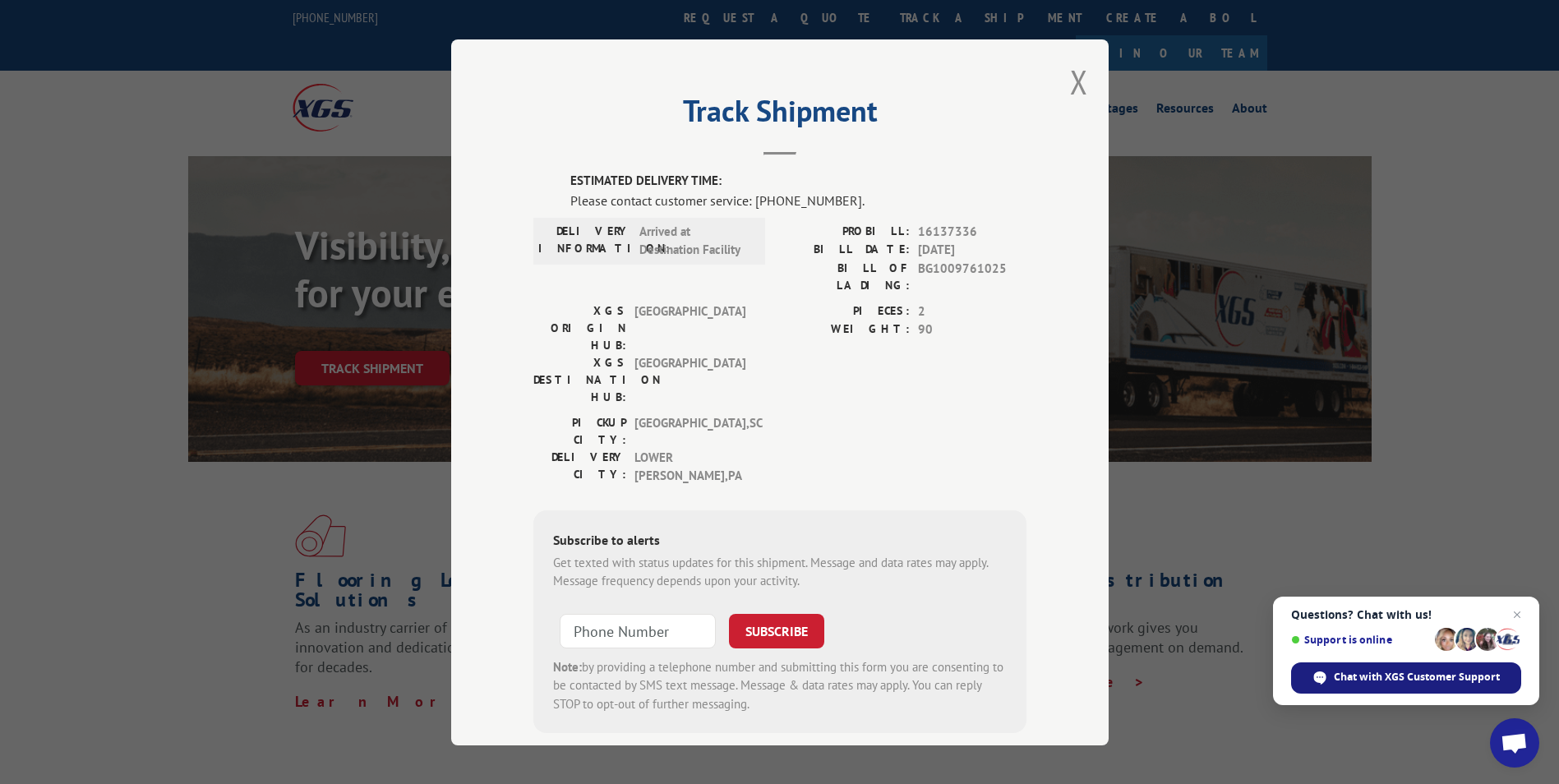
click at [1405, 672] on span "Chat with XGS Customer Support" at bounding box center [1416, 677] width 166 height 15
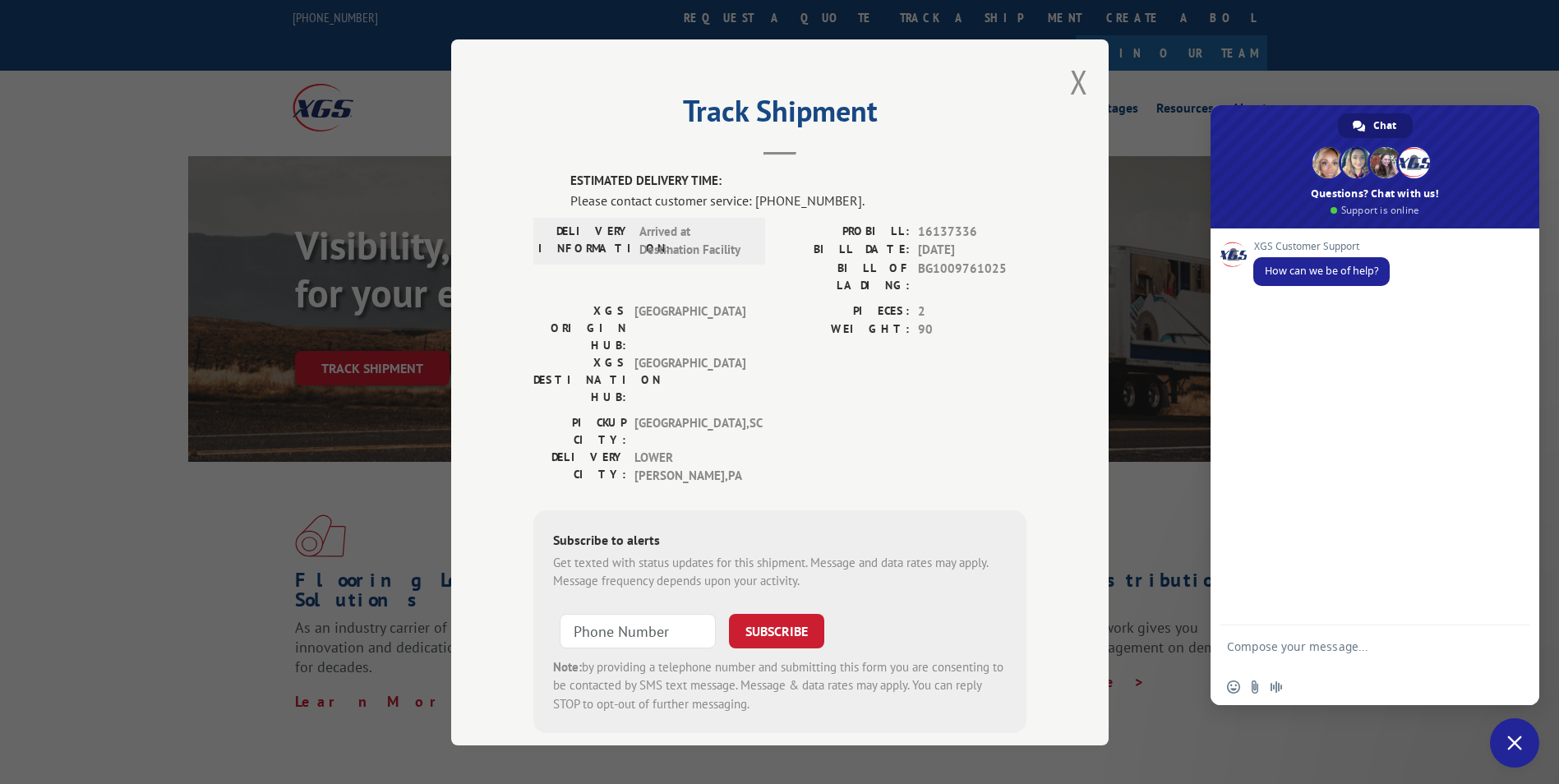
click at [1364, 663] on textarea "Compose your message..." at bounding box center [1357, 654] width 260 height 29
click at [1357, 643] on textarea "Compose your message..." at bounding box center [1357, 654] width 260 height 29
type textarea "Hello!"
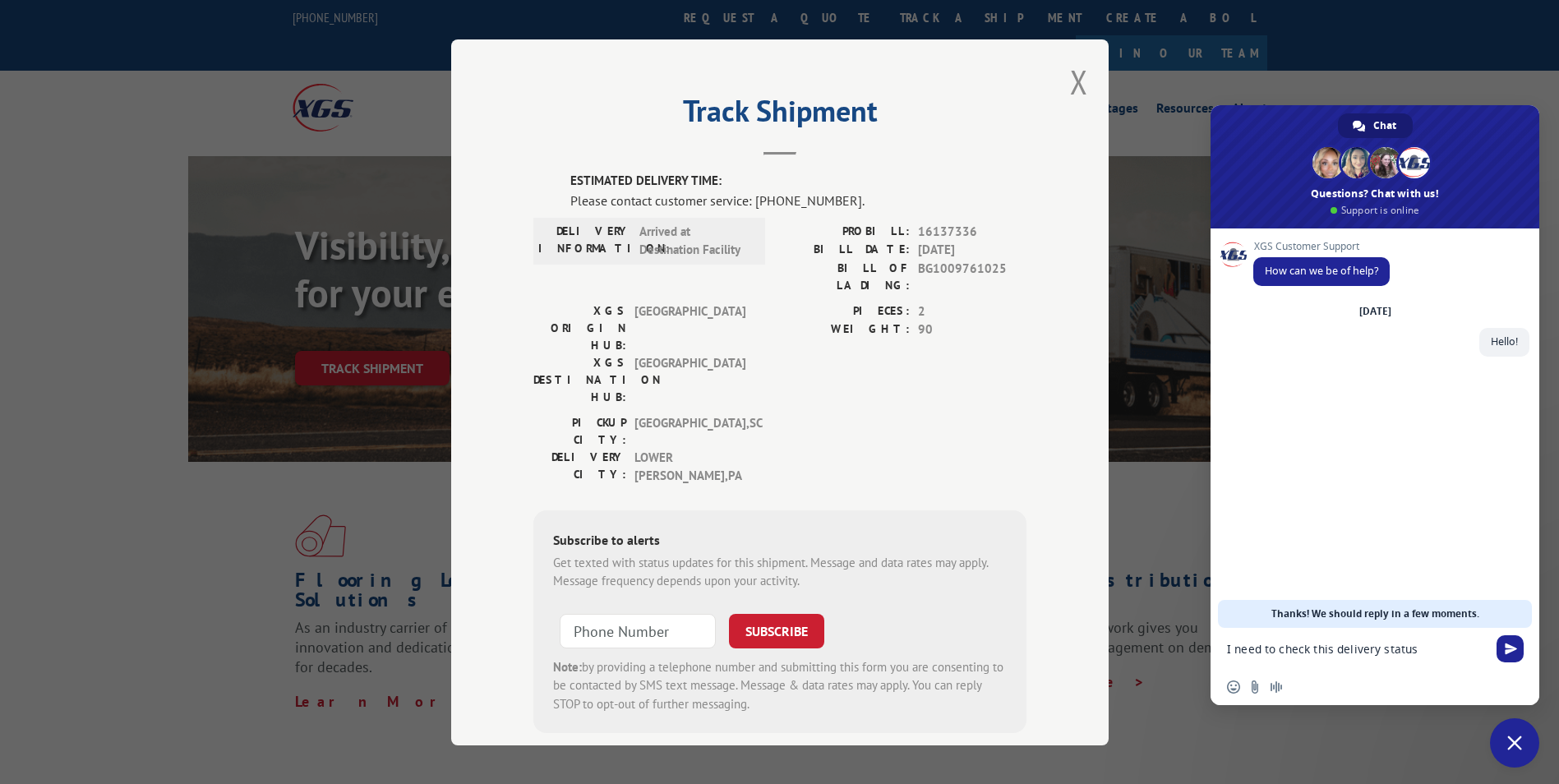
paste textarea "Compose your message..."
type textarea "I need to check this delivery status"
drag, startPoint x: 1453, startPoint y: 646, endPoint x: 1444, endPoint y: 656, distance: 13.5
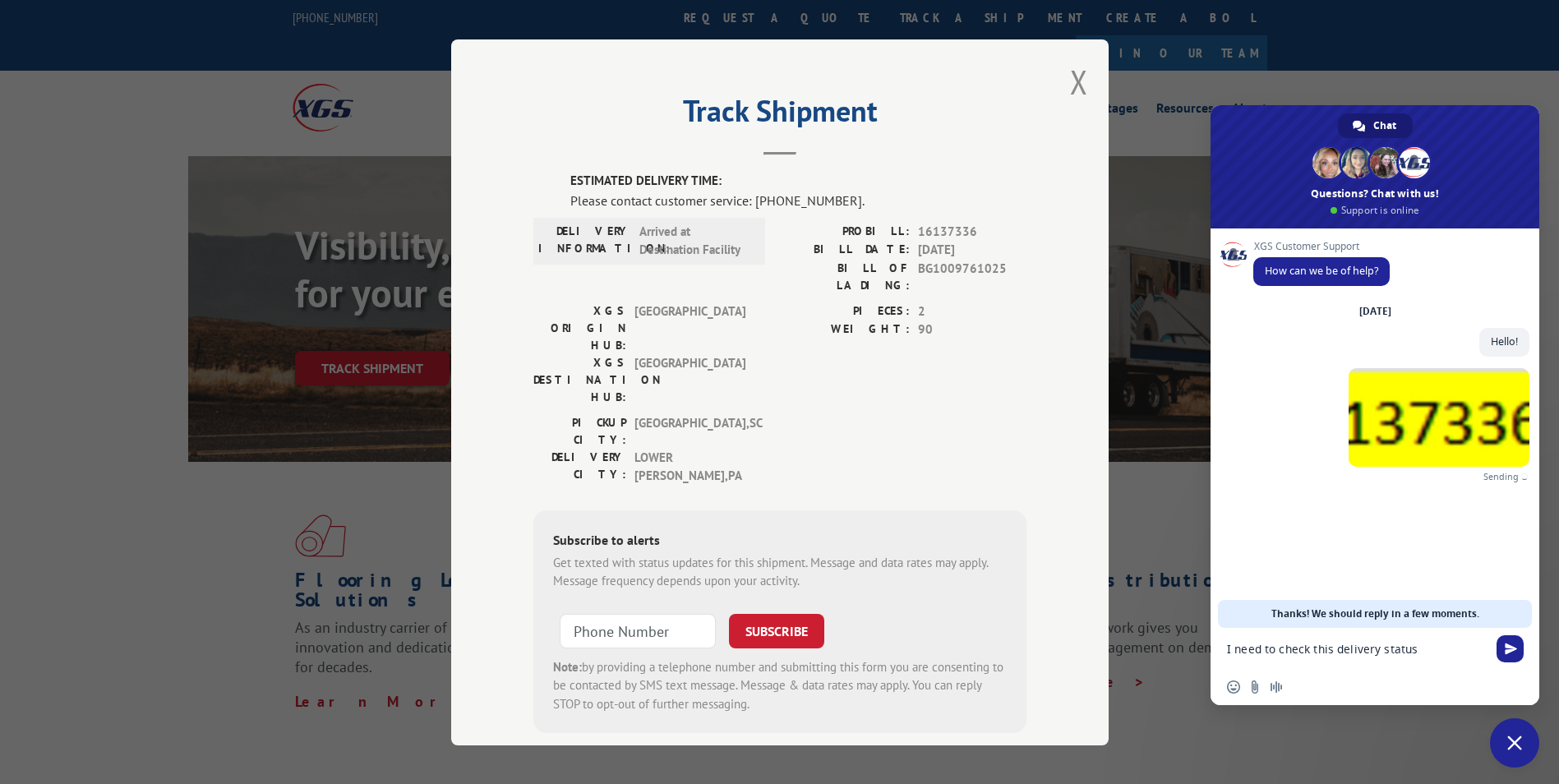
click at [1444, 656] on form "I need to check this delivery status" at bounding box center [1357, 650] width 260 height 44
paste textarea "16137336"
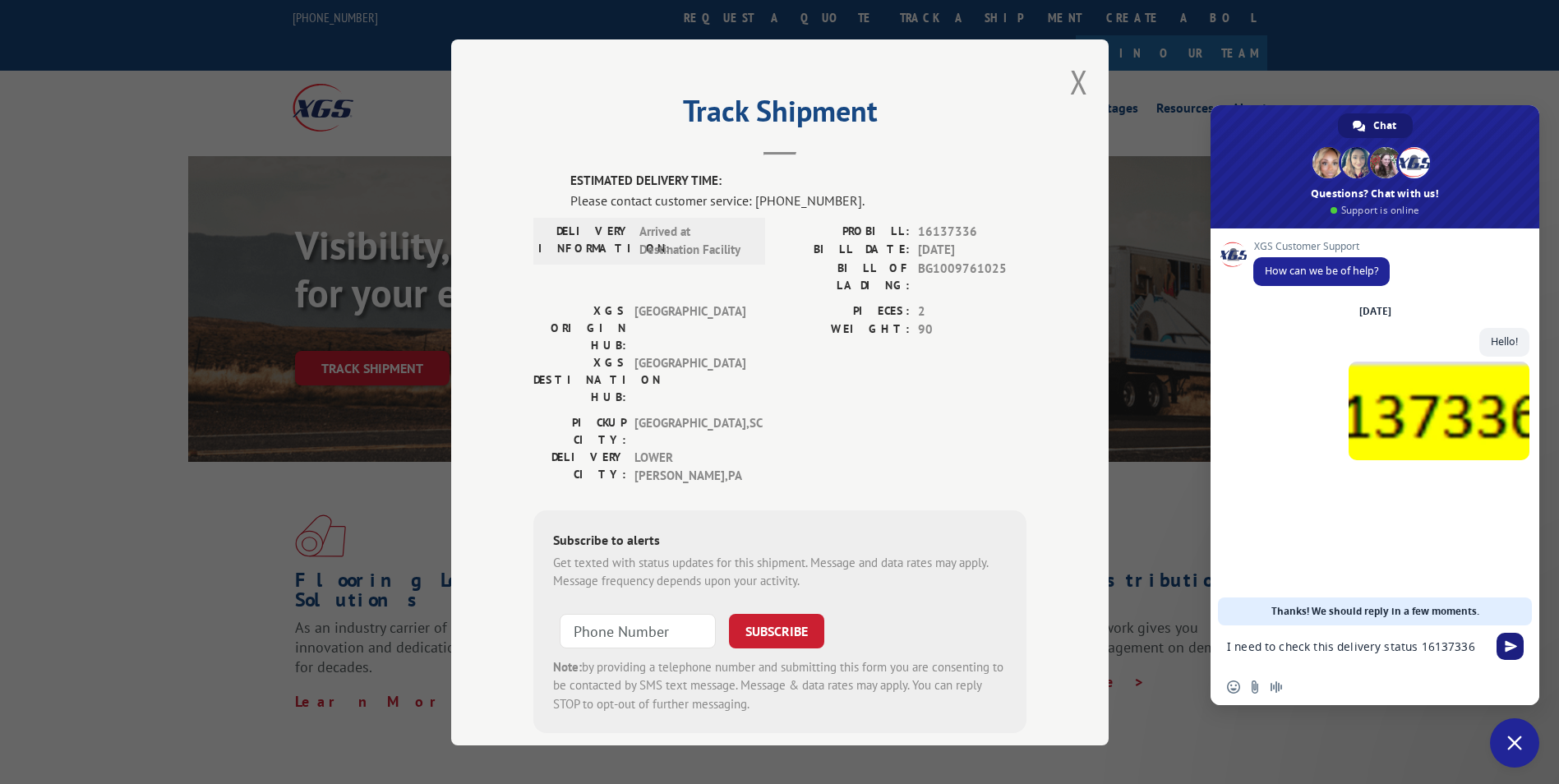
type textarea "I need to check this delivery status 16137336"
click at [1499, 648] on span "Send" at bounding box center [1510, 646] width 27 height 27
click at [1071, 75] on button "Close modal" at bounding box center [1080, 82] width 18 height 43
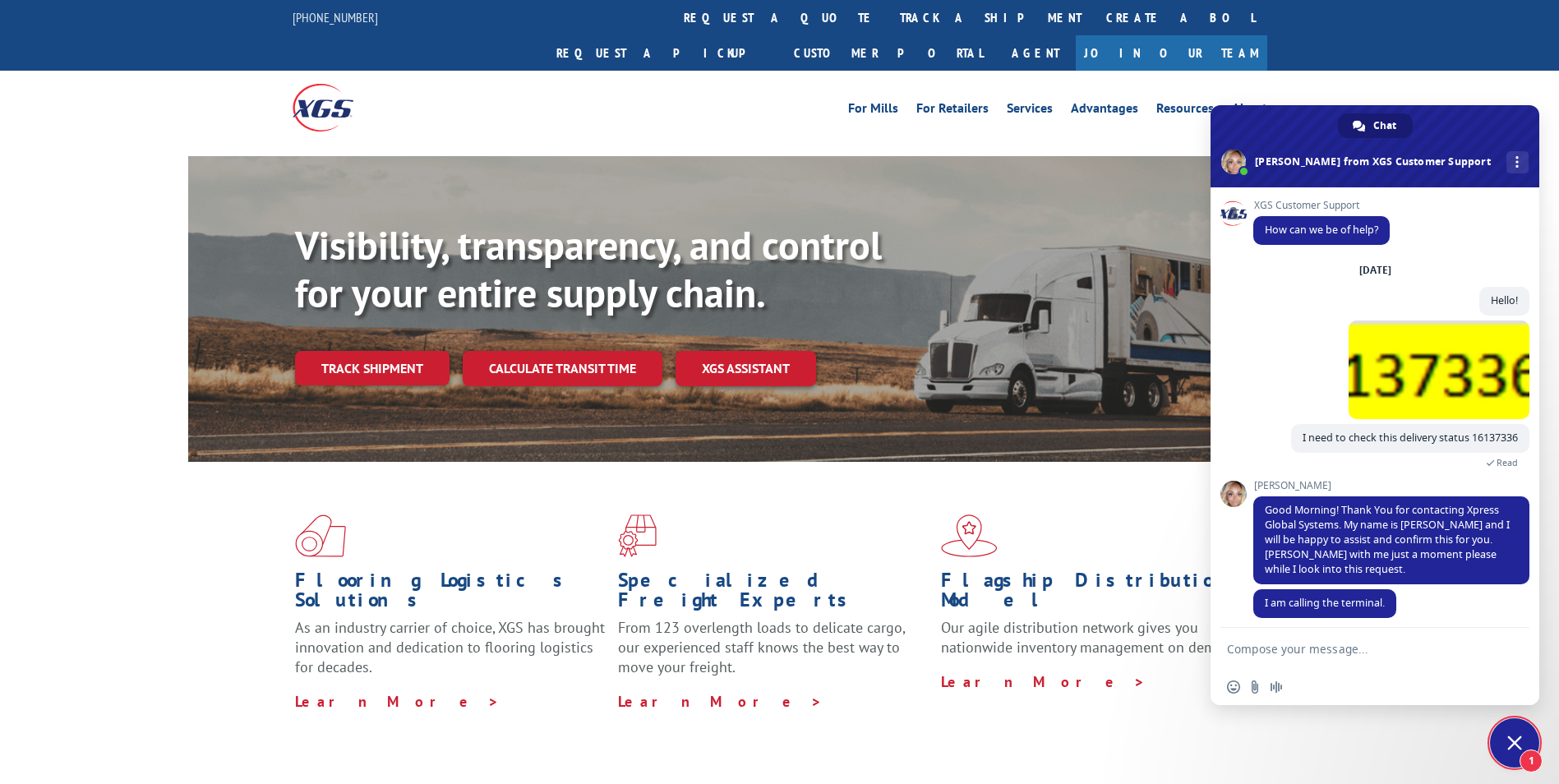
scroll to position [9, 0]
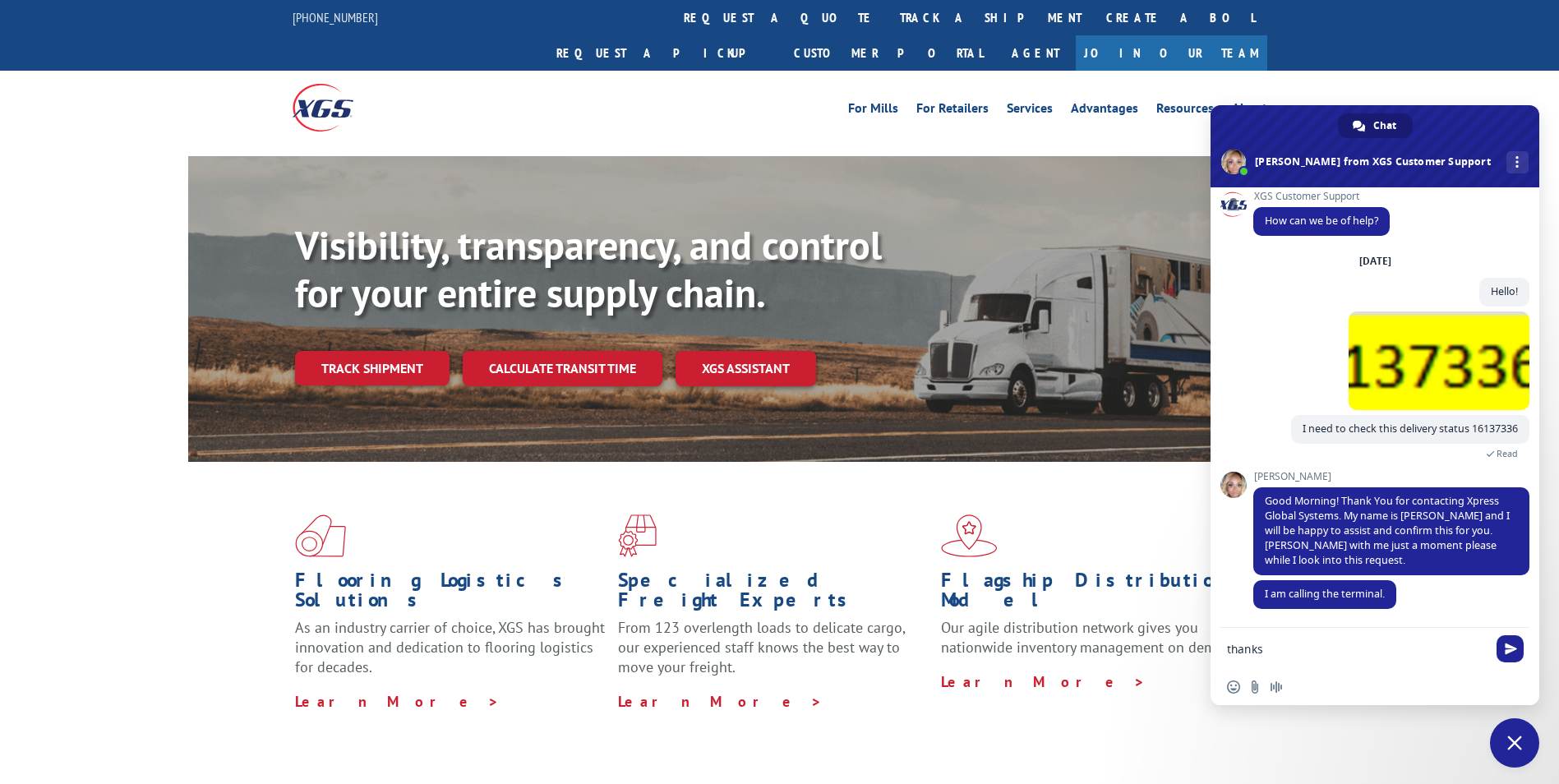
type textarea "thanks!"
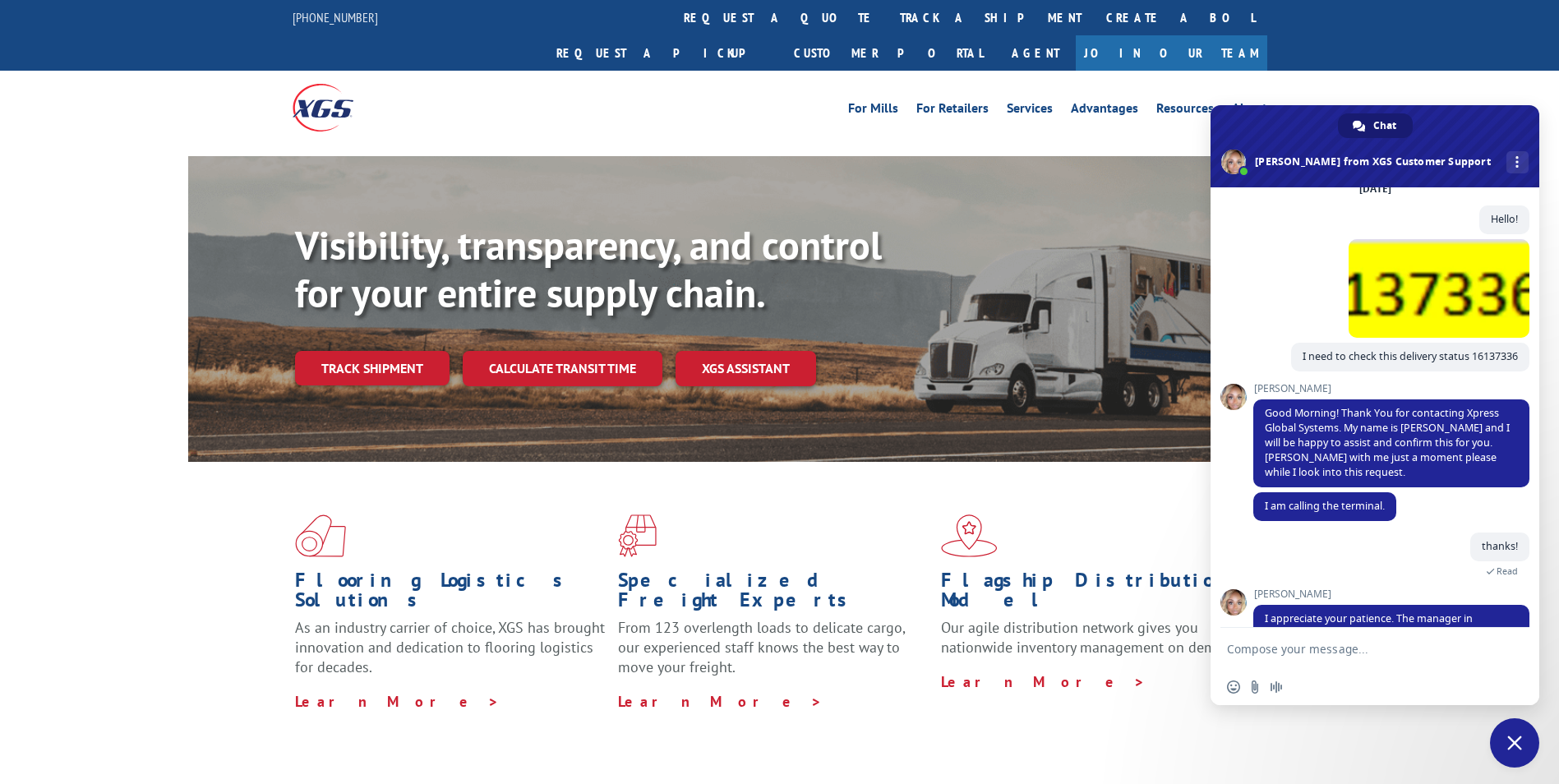
scroll to position [151, 0]
